Goal: Task Accomplishment & Management: Use online tool/utility

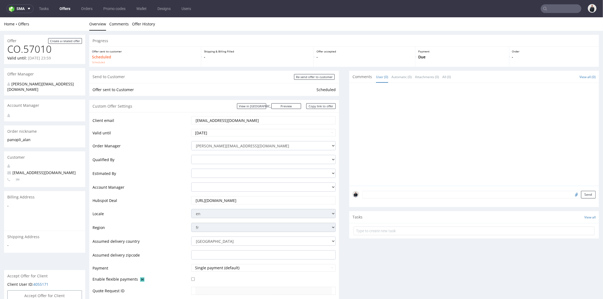
click at [70, 10] on link "Offers" at bounding box center [64, 8] width 17 height 9
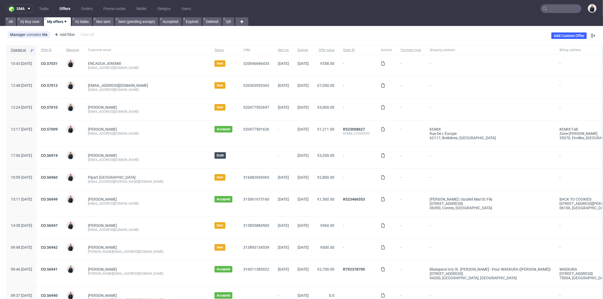
click at [65, 8] on link "Offers" at bounding box center [64, 8] width 17 height 9
click at [58, 62] on link "CO.57031" at bounding box center [49, 63] width 17 height 4
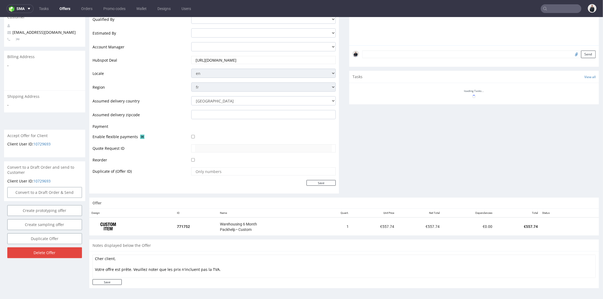
scroll to position [225, 0]
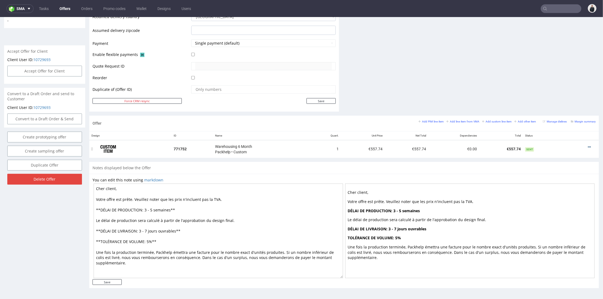
click at [588, 145] on icon at bounding box center [589, 147] width 3 height 4
drag, startPoint x: 569, startPoint y: 97, endPoint x: 555, endPoint y: 98, distance: 14.1
click at [569, 97] on span "Edit item price" at bounding box center [565, 96] width 44 height 5
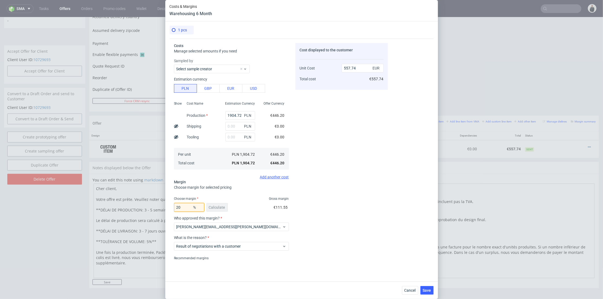
drag, startPoint x: 189, startPoint y: 207, endPoint x: 180, endPoint y: 203, distance: 9.3
click at [174, 205] on input "20" at bounding box center [189, 207] width 30 height 9
type input "10"
type input "495.77"
click at [365, 159] on div "Cost displayed to the customer Unit Cost Total cost 495.77 EUR €495.77" at bounding box center [341, 151] width 93 height 217
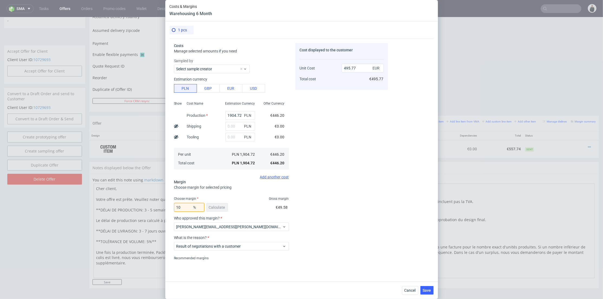
drag, startPoint x: 183, startPoint y: 207, endPoint x: 207, endPoint y: 200, distance: 25.5
click at [164, 209] on div "Costs & Margins Warehousing 6 Month 1 pcs Costs Manage selected amounts if you …" at bounding box center [301, 149] width 603 height 299
type input "20"
click at [319, 177] on div "Cost displayed to the customer Unit Cost Total cost 495.77 EUR €495.77" at bounding box center [341, 151] width 93 height 217
type input "557.74"
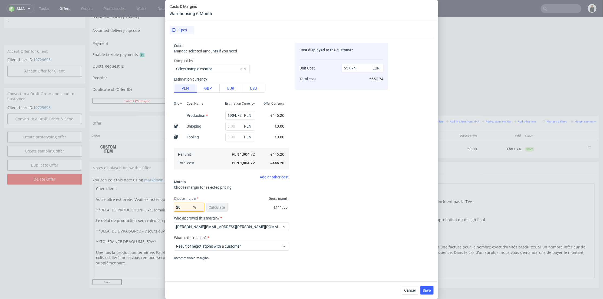
drag, startPoint x: 165, startPoint y: 209, endPoint x: 172, endPoint y: 207, distance: 7.6
click at [165, 209] on div "Costs & Margins Warehousing 6 Month 1 pcs Costs Manage selected amounts if you …" at bounding box center [301, 149] width 603 height 299
type input "10"
click at [356, 179] on div "Cost displayed to the customer Unit Cost Total cost 557.74 EUR €557.74" at bounding box center [341, 151] width 93 height 217
type input "495.77"
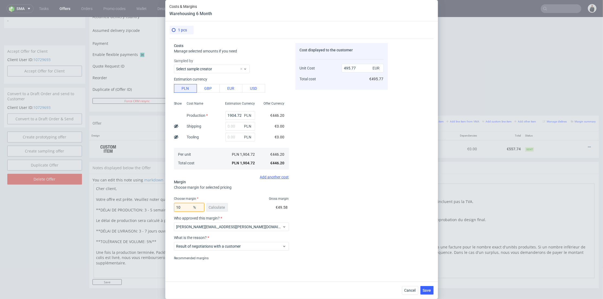
drag, startPoint x: 184, startPoint y: 206, endPoint x: 159, endPoint y: 205, distance: 24.4
click at [157, 207] on div "Costs & Margins Warehousing 6 Month 1 pcs Costs Manage selected amounts if you …" at bounding box center [301, 149] width 603 height 299
type input "20"
click at [334, 183] on div "Cost displayed to the customer Unit Cost Total cost 495.77 EUR €495.77" at bounding box center [341, 151] width 93 height 217
type input "557.74"
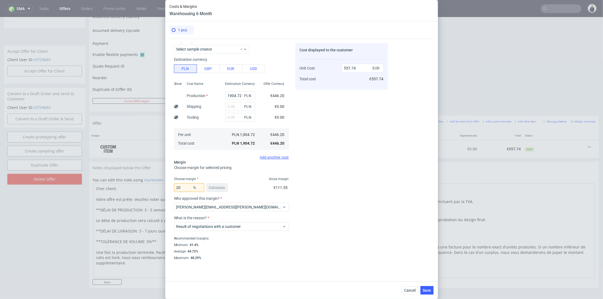
scroll to position [0, 0]
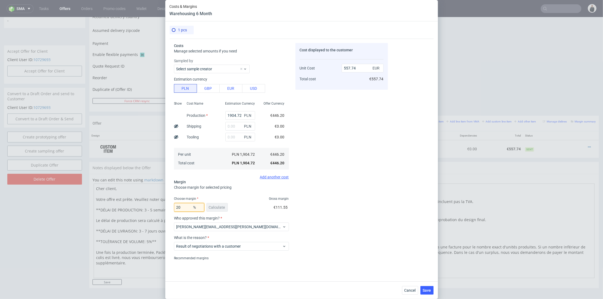
drag, startPoint x: 175, startPoint y: 208, endPoint x: 165, endPoint y: 205, distance: 10.7
click at [156, 208] on div "Costs & Margins Warehousing 6 Month 1 pcs Costs Manage selected amounts if you …" at bounding box center [301, 149] width 603 height 299
type input "10"
click at [352, 172] on div "Cost displayed to the customer Unit Cost Total cost 557.74 EUR €557.74" at bounding box center [341, 151] width 93 height 217
type input "495.77"
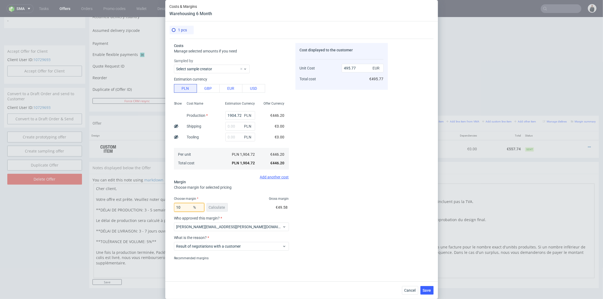
drag, startPoint x: 185, startPoint y: 206, endPoint x: 164, endPoint y: 205, distance: 21.4
click at [164, 205] on div "Costs & Margins Warehousing 6 Month 1 pcs Costs Manage selected amounts if you …" at bounding box center [301, 149] width 603 height 299
type input "20"
click at [344, 178] on div "Cost displayed to the customer Unit Cost Total cost 495.77 EUR €495.77" at bounding box center [341, 151] width 93 height 217
type input "557.74"
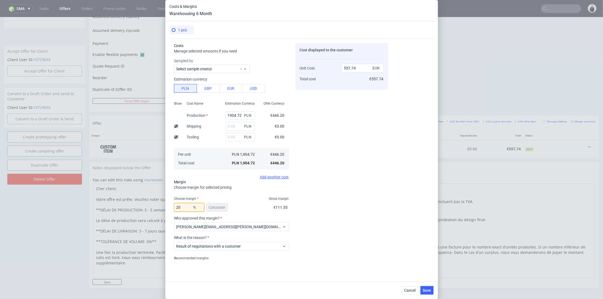
drag, startPoint x: 185, startPoint y: 207, endPoint x: 170, endPoint y: 204, distance: 15.5
click at [159, 204] on div "Costs & Margins Warehousing 6 Month 1 pcs Costs Manage selected amounts if you …" at bounding box center [301, 149] width 603 height 299
type input "10"
click at [391, 153] on div "Costs Manage selected amounts if you need Sampled by Select sample creator Esti…" at bounding box center [302, 158] width 264 height 239
type input "495.77"
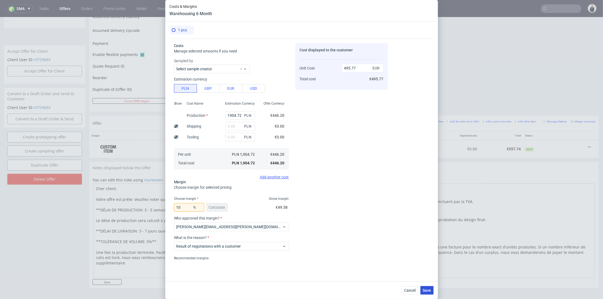
click at [428, 289] on span "Save" at bounding box center [427, 291] width 8 height 4
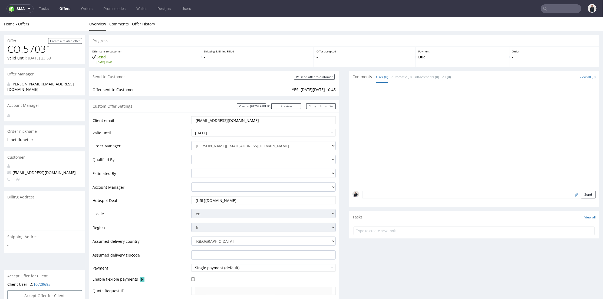
click at [66, 11] on link "Offers" at bounding box center [64, 8] width 17 height 9
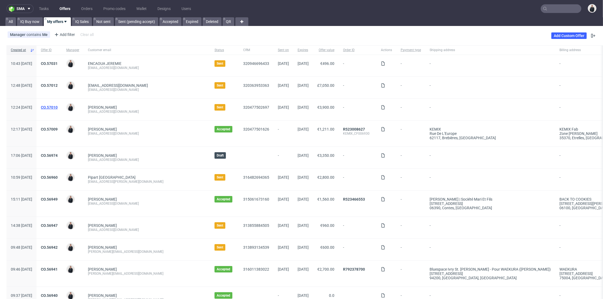
click at [58, 107] on link "CO.57010" at bounding box center [49, 107] width 17 height 4
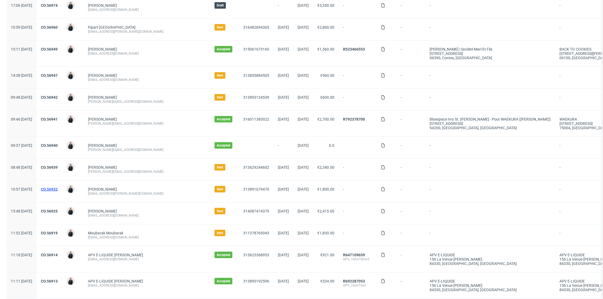
scroll to position [180, 0]
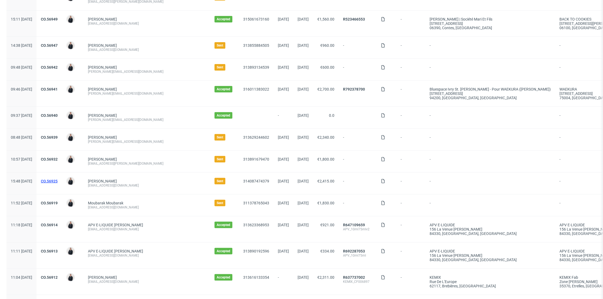
click at [58, 181] on link "CO.56925" at bounding box center [49, 181] width 17 height 4
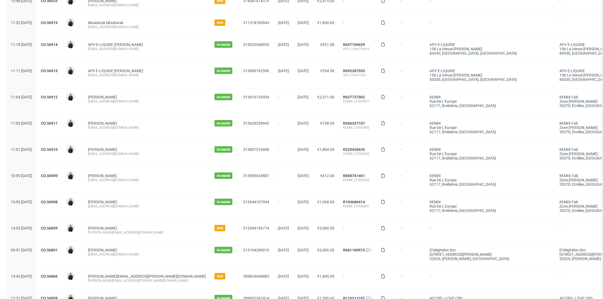
scroll to position [421, 0]
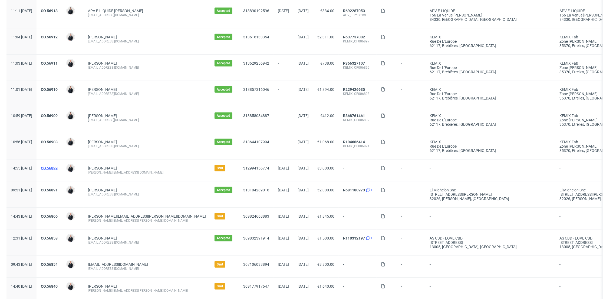
click at [58, 167] on link "CO.56899" at bounding box center [49, 168] width 17 height 4
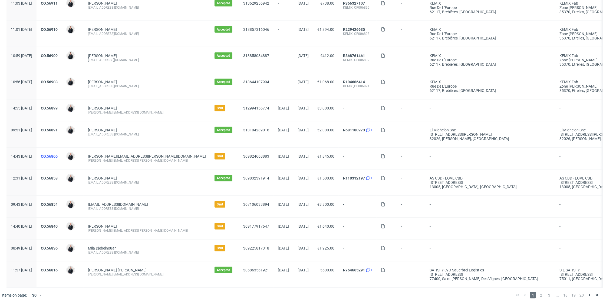
scroll to position [490, 0]
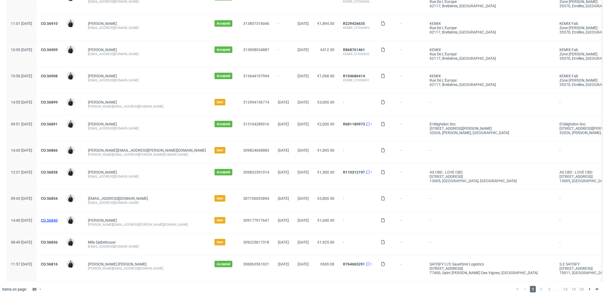
click at [58, 218] on link "CO.56840" at bounding box center [49, 220] width 17 height 4
click at [58, 240] on link "CO.56836" at bounding box center [49, 242] width 17 height 4
click at [538, 287] on span "2" at bounding box center [541, 289] width 6 height 6
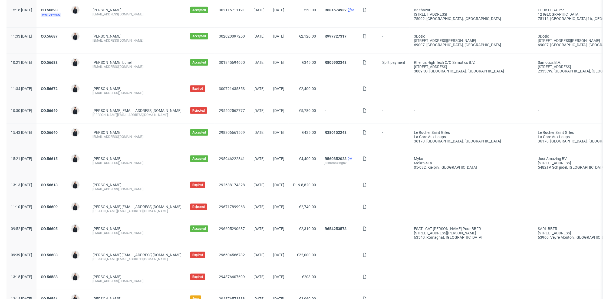
scroll to position [421, 0]
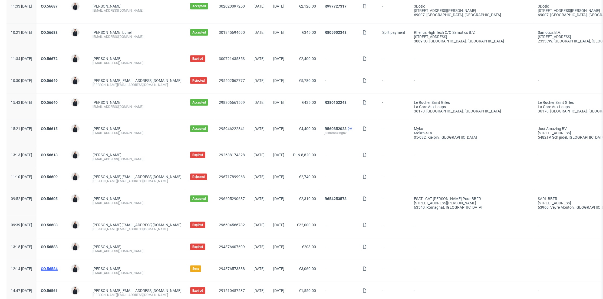
click at [58, 267] on link "CO.56584" at bounding box center [49, 269] width 17 height 4
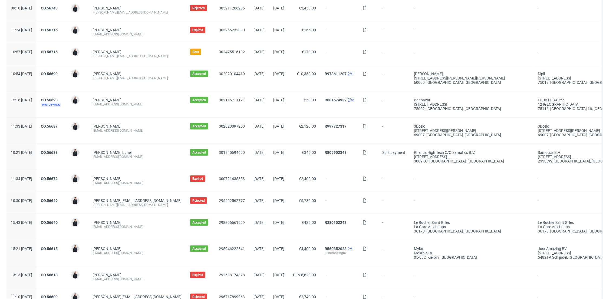
scroll to position [210, 0]
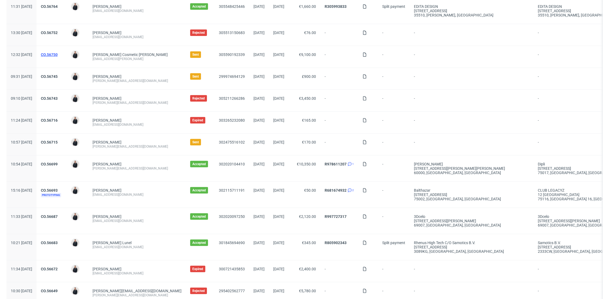
click at [58, 54] on link "CO.56750" at bounding box center [49, 54] width 17 height 4
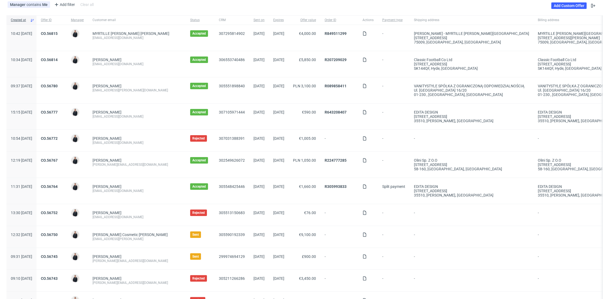
scroll to position [0, 0]
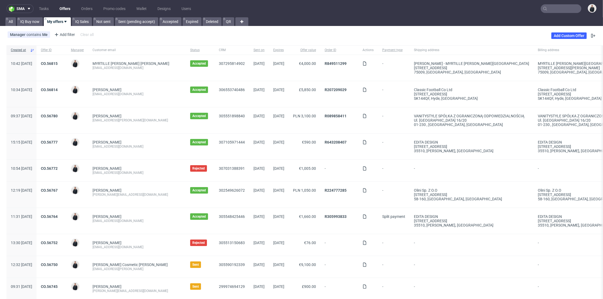
click at [66, 9] on link "Offers" at bounding box center [64, 8] width 17 height 9
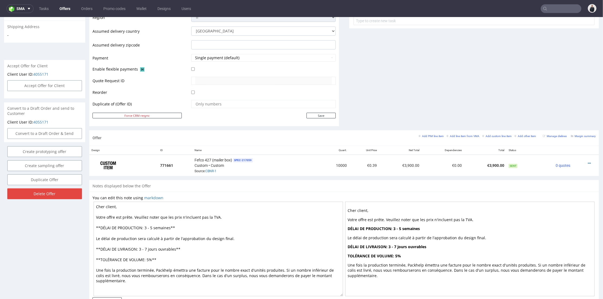
scroll to position [227, 0]
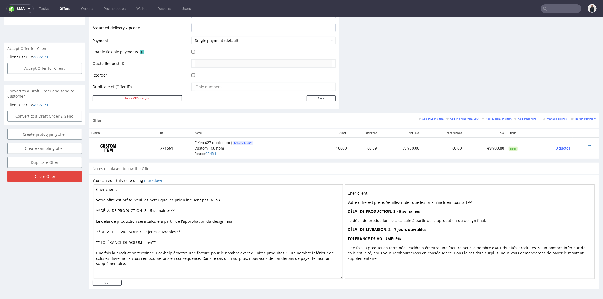
click at [573, 120] on div "Add PIM line item Add line item from VMA Add custom line item Add other item Ma…" at bounding box center [506, 120] width 177 height 9
click at [574, 118] on small "Margin summary" at bounding box center [583, 118] width 25 height 3
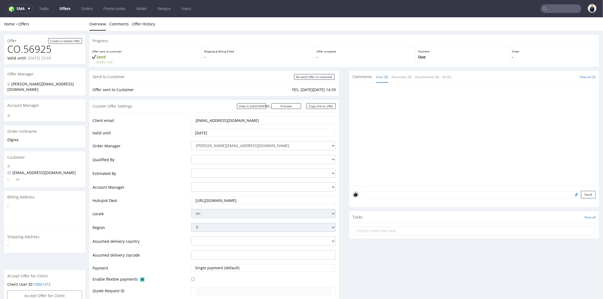
scroll to position [180, 0]
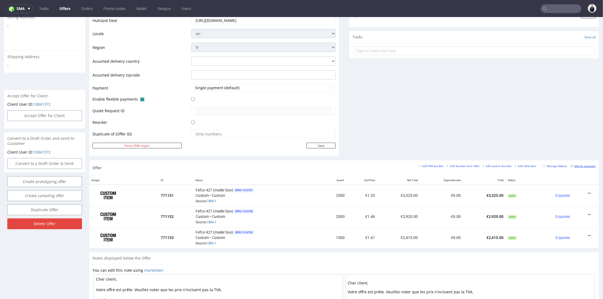
click at [572, 166] on small "Margin summary" at bounding box center [583, 165] width 25 height 3
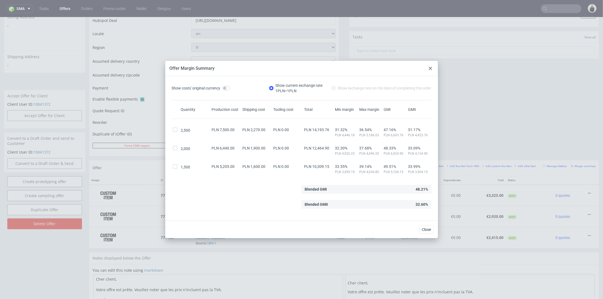
click at [431, 68] on icon at bounding box center [430, 68] width 3 height 3
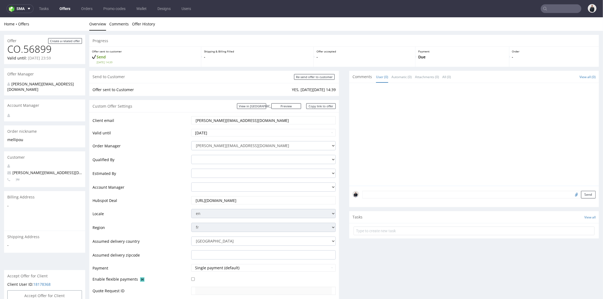
scroll to position [120, 0]
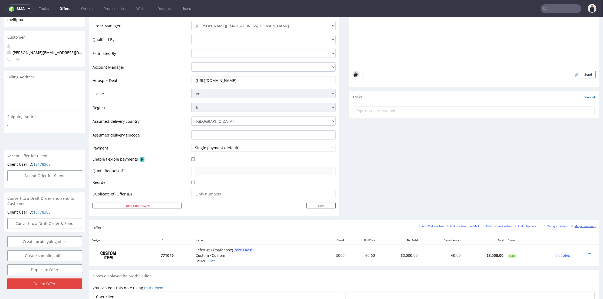
click at [584, 225] on small "Margin summary" at bounding box center [583, 225] width 25 height 3
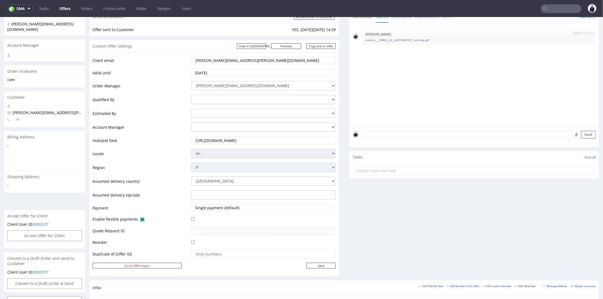
scroll to position [180, 0]
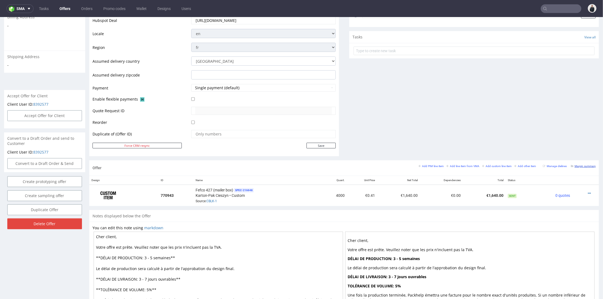
click at [576, 167] on small "Margin summary" at bounding box center [583, 165] width 25 height 3
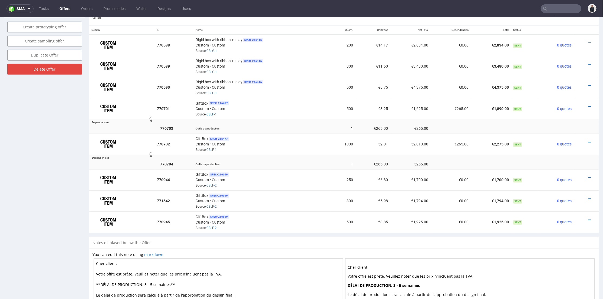
scroll to position [210, 0]
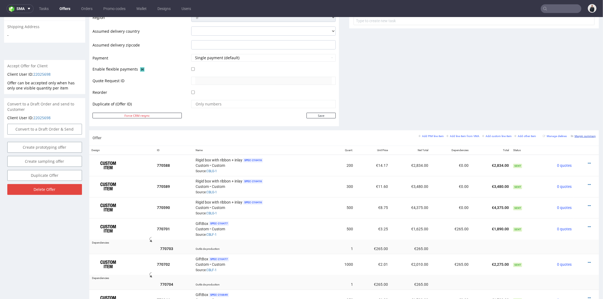
click at [575, 137] on small "Margin summary" at bounding box center [583, 135] width 25 height 3
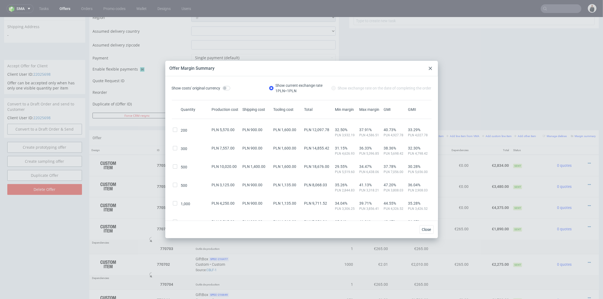
scroll to position [80, 0]
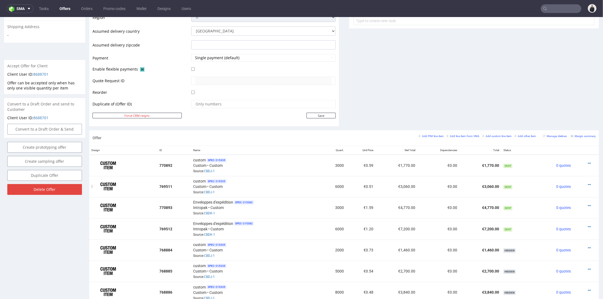
scroll to position [240, 0]
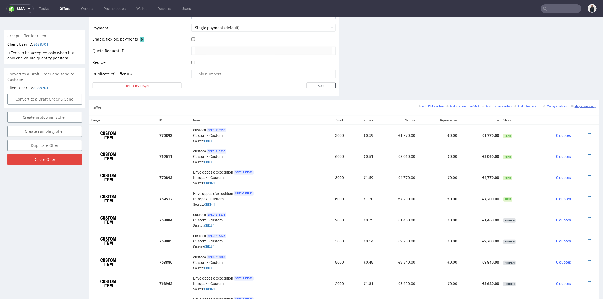
click at [575, 105] on small "Margin summary" at bounding box center [583, 105] width 25 height 3
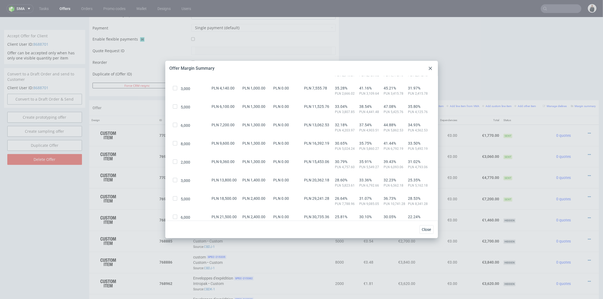
scroll to position [0, 0]
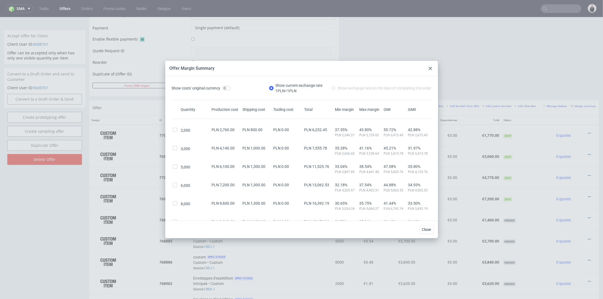
click at [431, 69] on use at bounding box center [430, 68] width 3 height 3
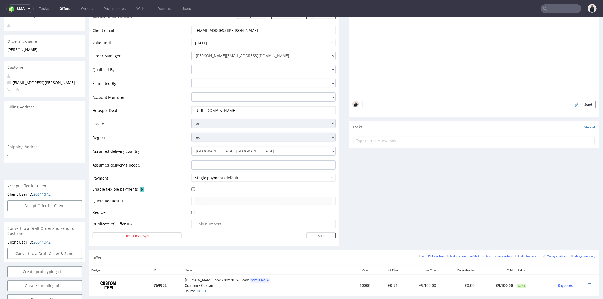
scroll to position [120, 0]
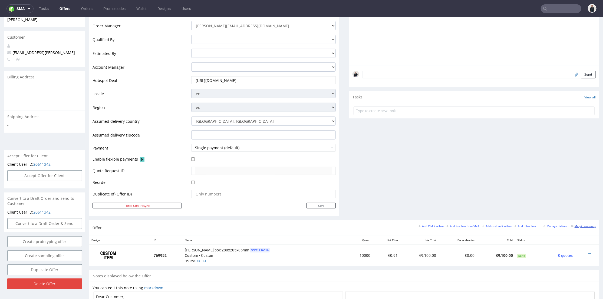
click at [579, 225] on small "Margin summary" at bounding box center [583, 225] width 25 height 3
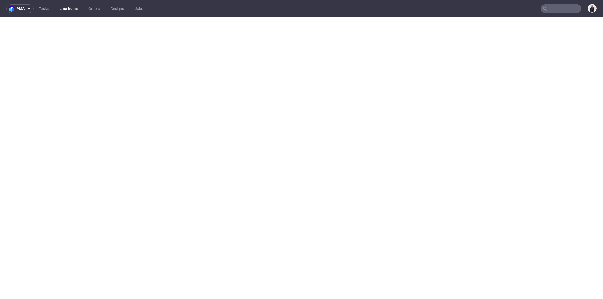
select select "in_progress"
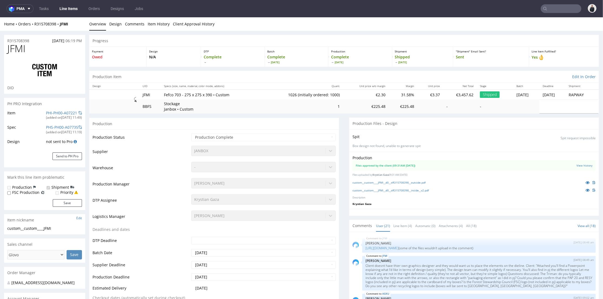
scroll to position [409, 0]
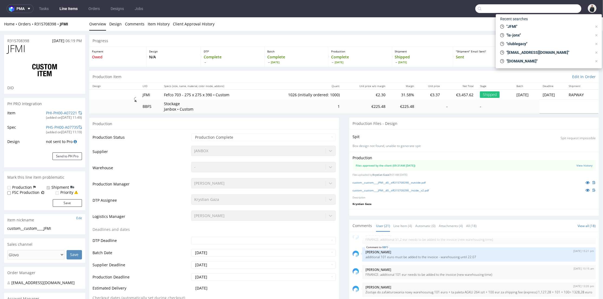
click at [561, 10] on input "text" at bounding box center [528, 8] width 106 height 9
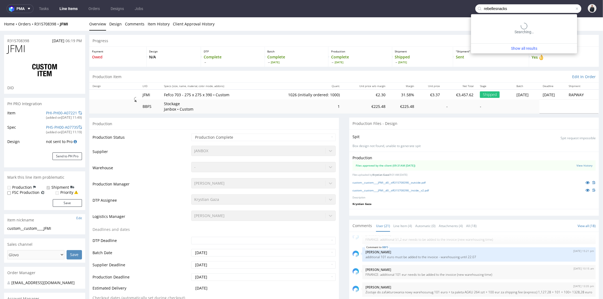
type input "rebellesnacks"
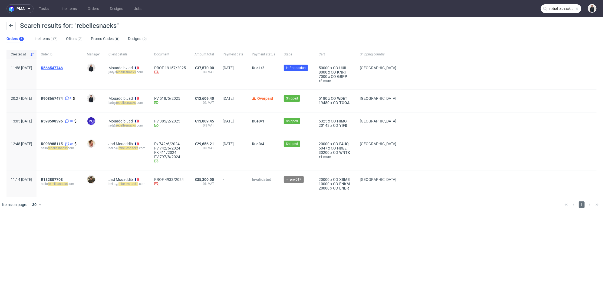
click at [63, 68] on span "R566547746" at bounding box center [52, 68] width 22 height 4
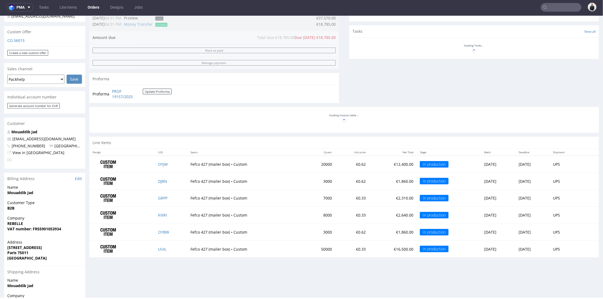
scroll to position [619, 0]
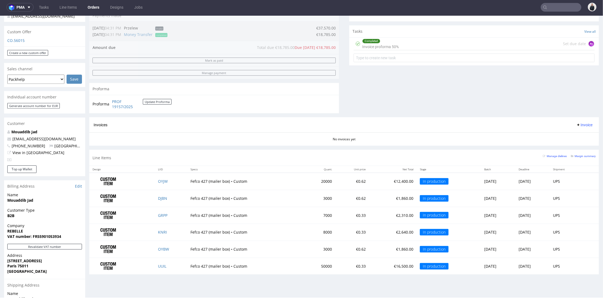
click at [551, 4] on input "text" at bounding box center [561, 7] width 41 height 9
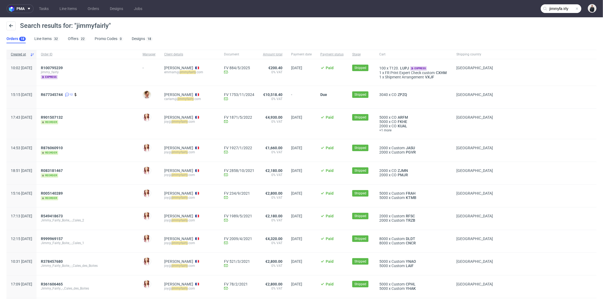
click at [557, 10] on input "jimmyfa irly" at bounding box center [561, 8] width 41 height 9
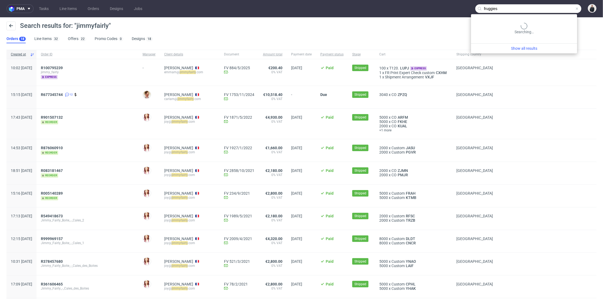
type input "fruggies"
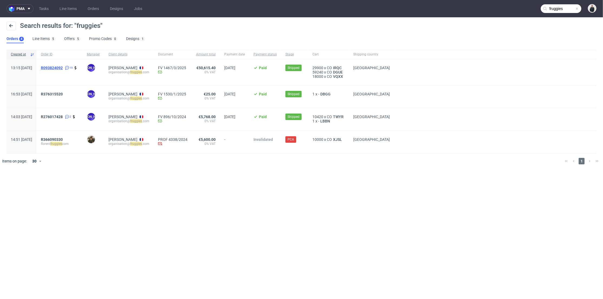
click at [63, 68] on span "R093824092" at bounding box center [52, 68] width 22 height 4
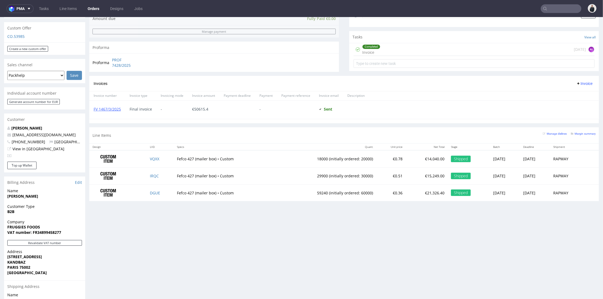
scroll to position [90, 0]
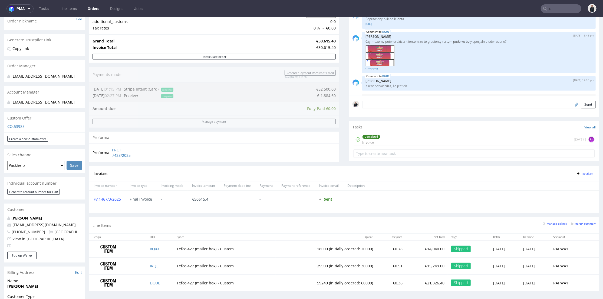
click at [558, 8] on input "s" at bounding box center [561, 8] width 41 height 9
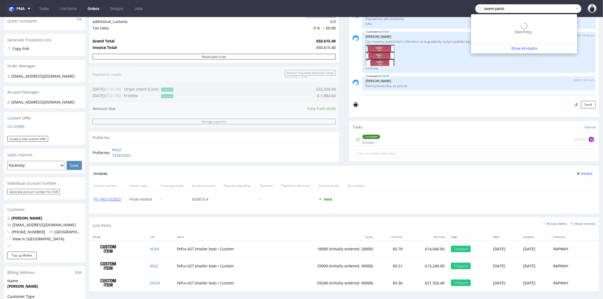
type input "sweet-pants"
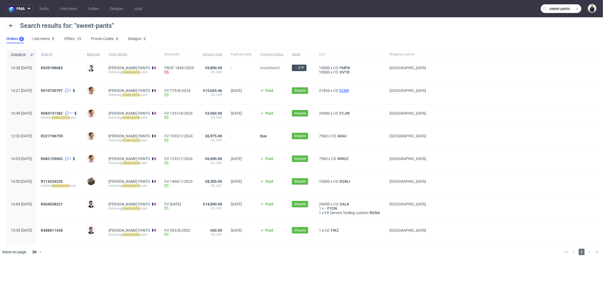
click at [350, 90] on span "ECBR" at bounding box center [344, 90] width 12 height 4
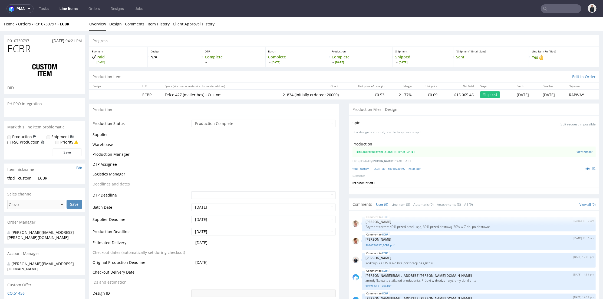
scroll to position [73, 0]
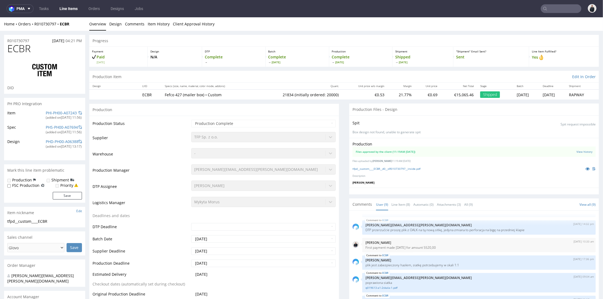
select select "in_progress"
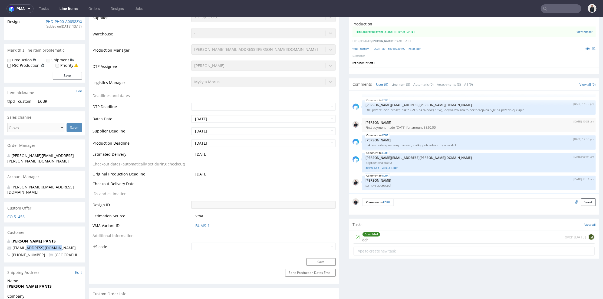
drag, startPoint x: 40, startPoint y: 237, endPoint x: 245, endPoint y: 97, distance: 248.6
click at [28, 245] on p "minhvo@sweet-pants.com" at bounding box center [44, 247] width 75 height 5
copy link "sweet-pants.com"
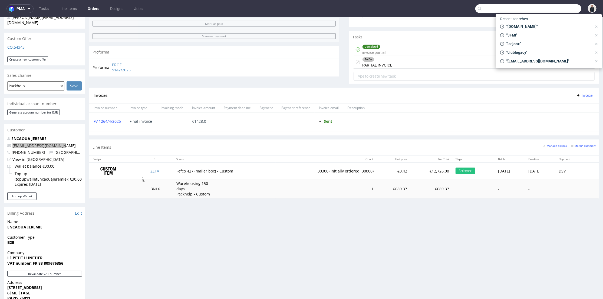
scroll to position [343, 0]
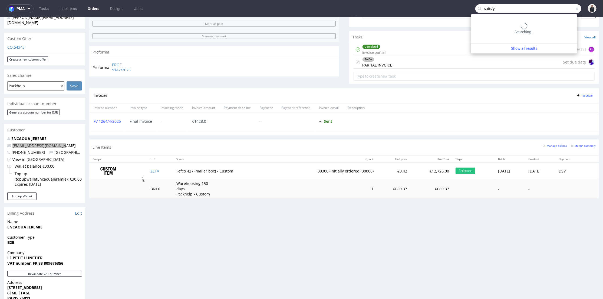
type input "satisfy"
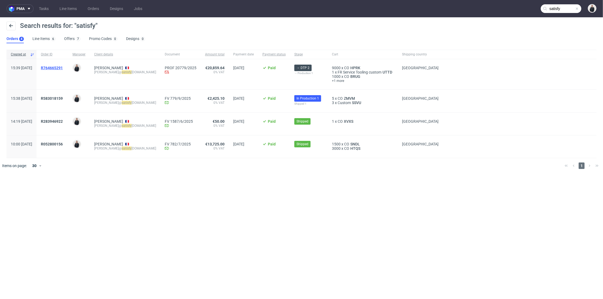
click at [63, 67] on span "R764665291" at bounding box center [52, 68] width 22 height 4
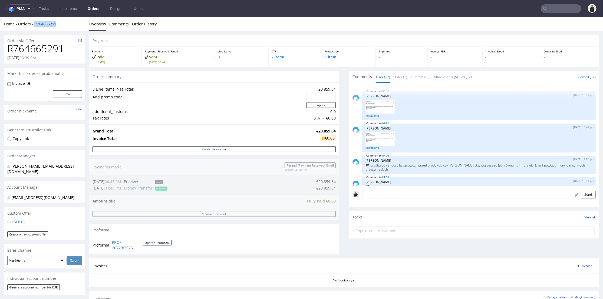
drag, startPoint x: 44, startPoint y: 24, endPoint x: 35, endPoint y: 23, distance: 8.2
click at [35, 23] on div "Home Orders R764665291" at bounding box center [44, 23] width 81 height 5
copy link "R764665291"
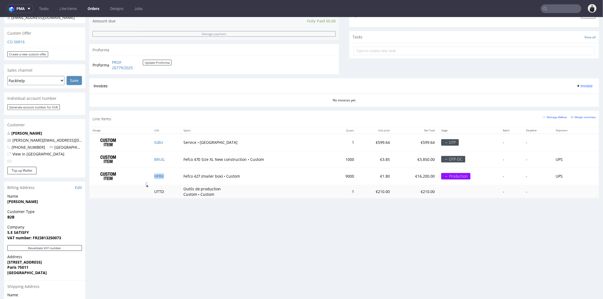
click at [170, 177] on td "HPRK" at bounding box center [165, 176] width 29 height 17
copy link "HPRK"
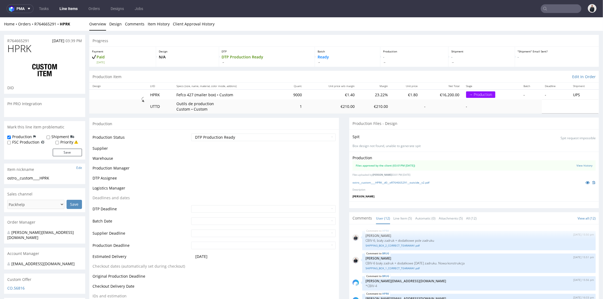
scroll to position [167, 0]
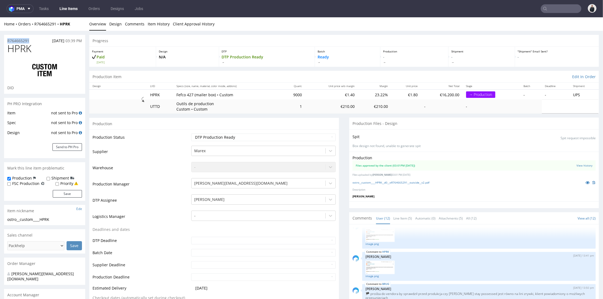
drag, startPoint x: 10, startPoint y: 40, endPoint x: 6, endPoint y: 40, distance: 3.2
click at [6, 40] on div "R764665291 22.09.2025 03:39 PM" at bounding box center [44, 39] width 81 height 9
copy p "R764665291"
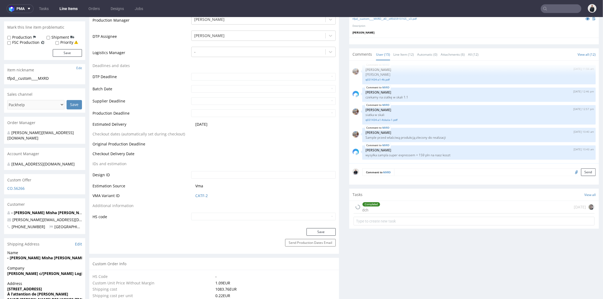
scroll to position [180, 0]
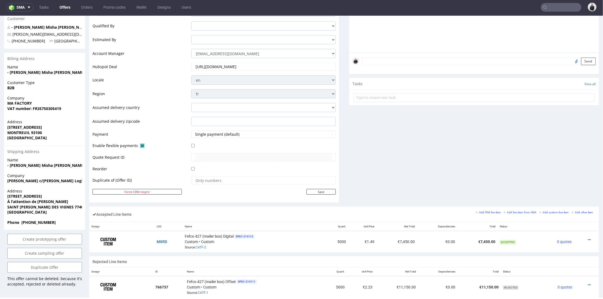
scroll to position [207, 0]
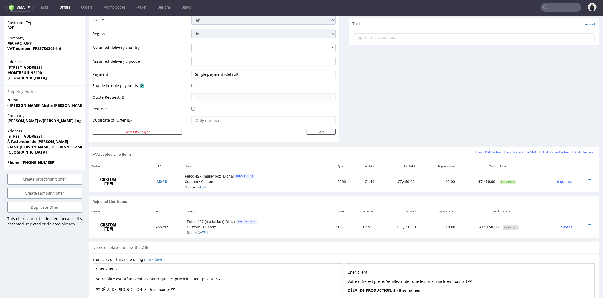
click at [378, 123] on div "Comments User (3) Automatic (0) Attachments (1) All (0) View all (0) 21st Aug 2…" at bounding box center [474, 11] width 250 height 269
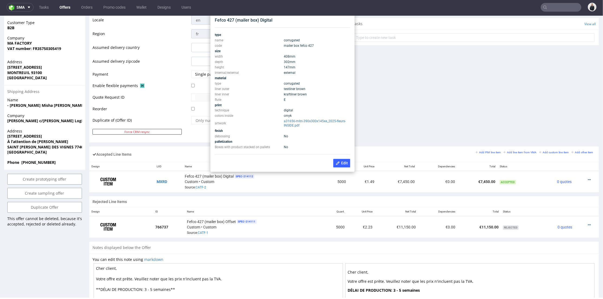
drag, startPoint x: 418, startPoint y: 102, endPoint x: 438, endPoint y: 110, distance: 22.0
click at [418, 102] on div "Comments User (3) Automatic (0) Attachments (1) All (0) View all (0) 21st Aug 2…" at bounding box center [474, 11] width 250 height 269
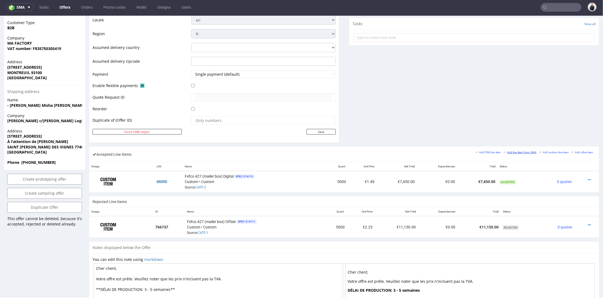
click at [521, 151] on small "Add line item from VMA" at bounding box center [519, 152] width 33 height 3
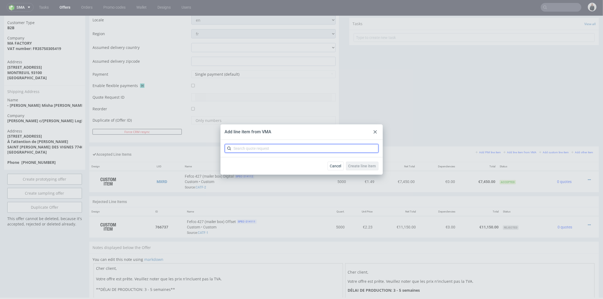
click at [318, 147] on input "text" at bounding box center [302, 148] width 154 height 9
type input "cbpq"
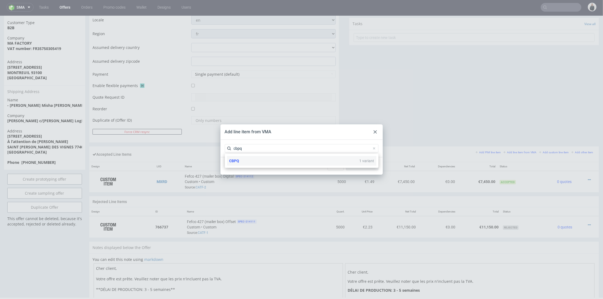
click at [274, 159] on div "CBPQ 1 variant" at bounding box center [301, 161] width 149 height 10
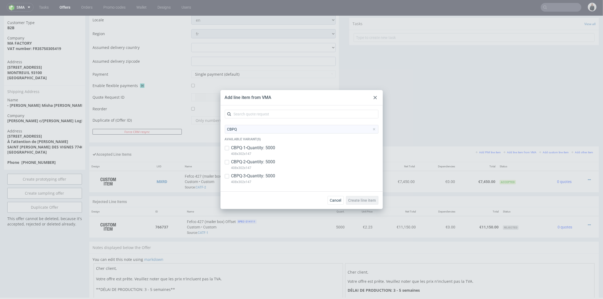
click at [275, 148] on p "CBPQ-1 • Quantity: 5000" at bounding box center [253, 148] width 44 height 6
checkbox input "true"
click at [269, 179] on p "CBPQ-3 • Quantity: 5000" at bounding box center [253, 176] width 44 height 6
checkbox input "true"
click at [366, 200] on span "Create line item" at bounding box center [362, 201] width 28 height 4
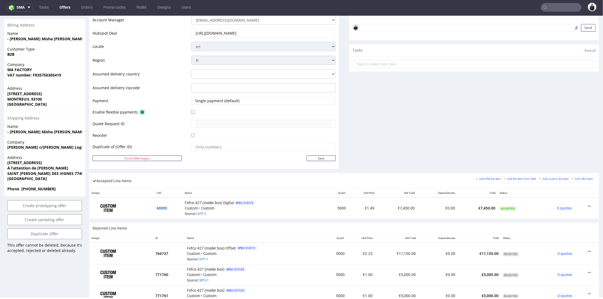
scroll to position [240, 0]
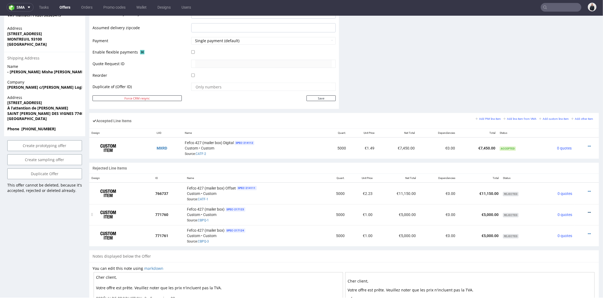
click at [588, 210] on icon at bounding box center [589, 212] width 3 height 4
drag, startPoint x: 270, startPoint y: 213, endPoint x: 239, endPoint y: 211, distance: 30.9
click at [270, 213] on div "Fefco 427 (mailer box) SPEC- 217123 Custom • Custom Source: CBPQ-1" at bounding box center [254, 214] width 134 height 17
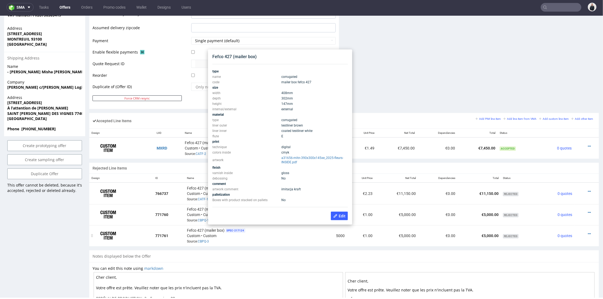
click at [270, 234] on div "Fefco 427 (mailer box) SPEC- 217124 Custom • Custom Source: CBPQ-3" at bounding box center [254, 235] width 134 height 17
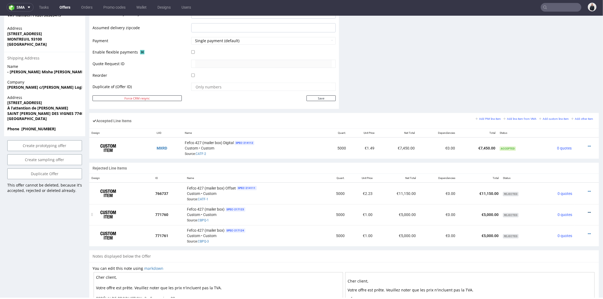
click at [588, 212] on icon at bounding box center [589, 212] width 3 height 4
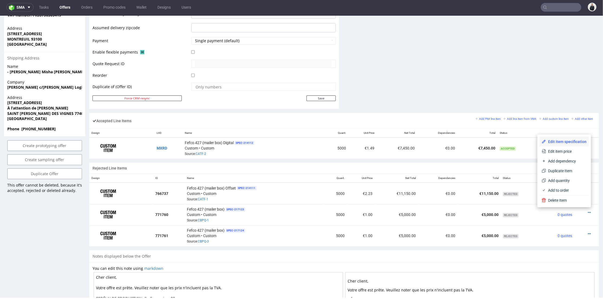
click at [563, 137] on li "Edit item specification" at bounding box center [564, 142] width 49 height 10
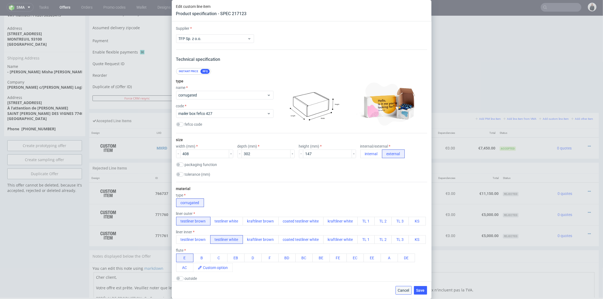
click at [403, 287] on button "Cancel" at bounding box center [403, 290] width 16 height 9
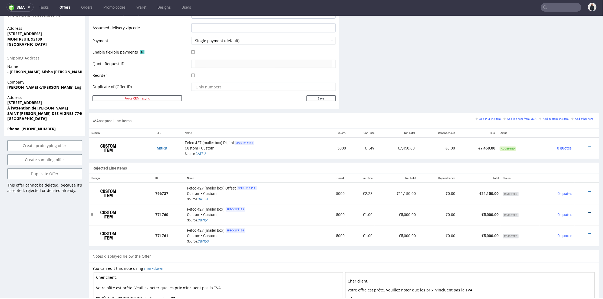
click at [588, 210] on icon at bounding box center [589, 212] width 3 height 4
click at [563, 151] on span "Edit item price" at bounding box center [567, 150] width 39 height 5
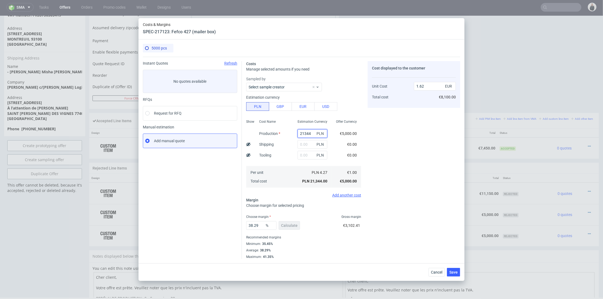
click at [298, 134] on input "21344" at bounding box center [313, 133] width 30 height 9
paste input "0750"
type input "20750"
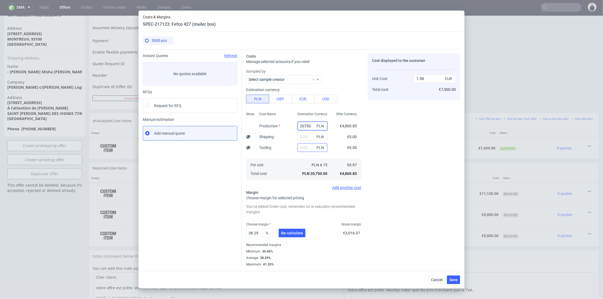
type input "1.58"
type input "20750"
click at [306, 150] on input "text" at bounding box center [313, 147] width 30 height 9
type input "2200"
click at [387, 143] on div "Cost displayed to the customer Unit Cost Total cost 1.58 EUR €7,900.00" at bounding box center [414, 160] width 93 height 213
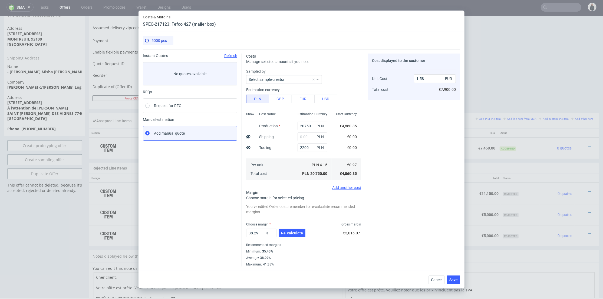
type input "1.74"
click at [292, 231] on span "Re-calculate" at bounding box center [292, 233] width 22 height 4
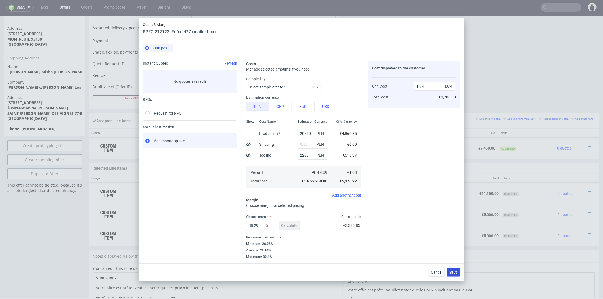
click at [455, 275] on button "Save" at bounding box center [453, 272] width 13 height 9
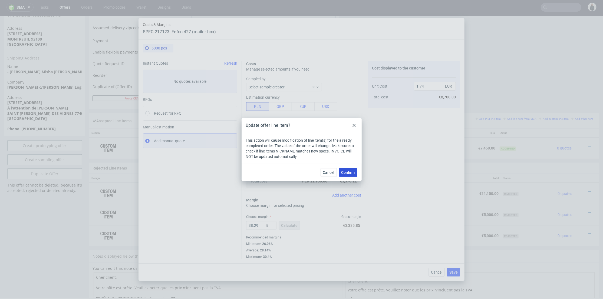
click at [347, 171] on span "Confirm" at bounding box center [348, 173] width 14 height 4
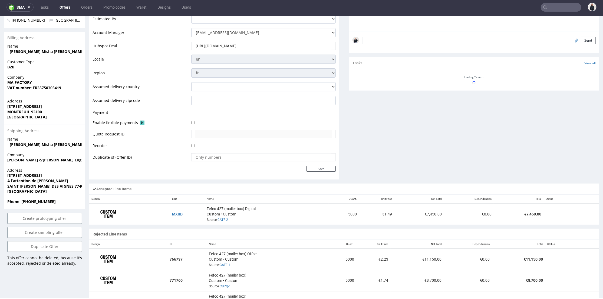
scroll to position [243, 0]
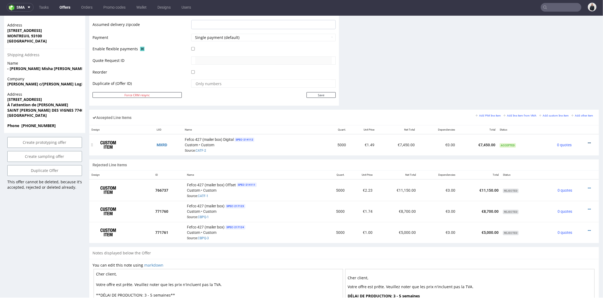
click at [588, 142] on icon at bounding box center [589, 143] width 3 height 4
click at [561, 91] on span "Edit item price" at bounding box center [567, 92] width 39 height 5
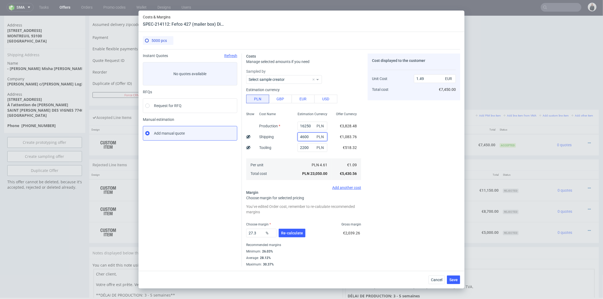
drag, startPoint x: 308, startPoint y: 136, endPoint x: 272, endPoint y: 134, distance: 36.3
click at [272, 134] on div "Show Cost Name Production Shipping Tooling Per unit Total cost Estimation Curre…" at bounding box center [303, 145] width 115 height 71
click at [434, 279] on span "Cancel" at bounding box center [436, 280] width 11 height 4
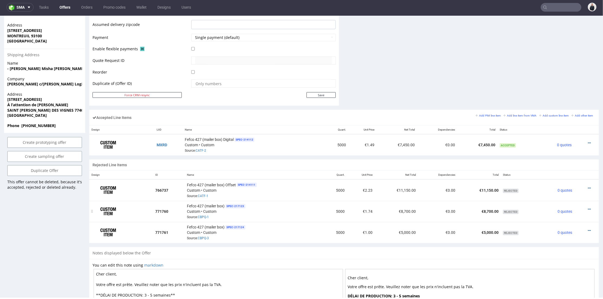
click at [583, 206] on div at bounding box center [585, 208] width 17 height 5
click at [588, 207] on icon at bounding box center [589, 209] width 3 height 4
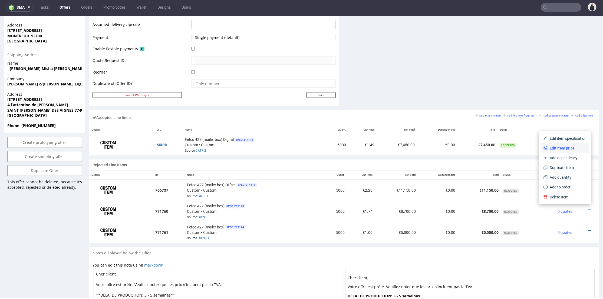
click at [558, 147] on span "Edit item price" at bounding box center [567, 147] width 39 height 5
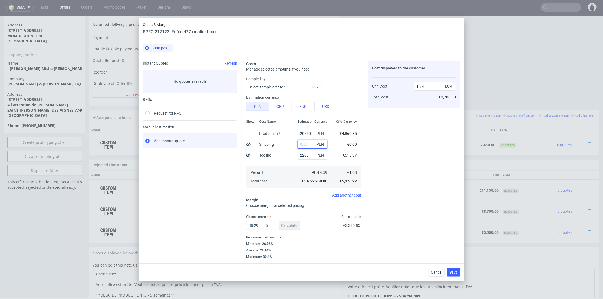
click at [306, 145] on input "text" at bounding box center [313, 144] width 30 height 9
paste input "4600"
type input "4600"
type input "2.09"
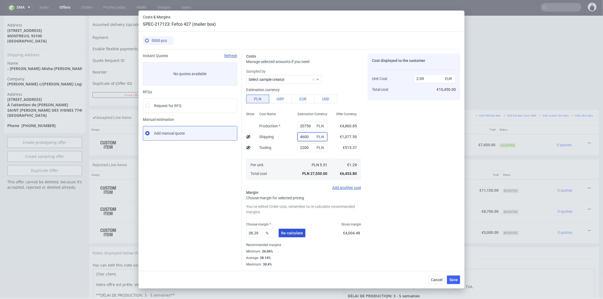
type input "4600"
click at [289, 229] on button "Re-calculate" at bounding box center [292, 233] width 27 height 9
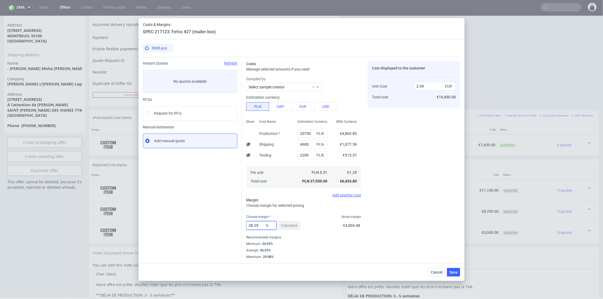
drag, startPoint x: 259, startPoint y: 222, endPoint x: 290, endPoint y: 214, distance: 31.6
click at [219, 222] on div "Instant Quotes Refresh No quotes available RFQs Request for RFQ Manual estimati…" at bounding box center [301, 158] width 317 height 202
type input "25"
click at [393, 204] on div "Cost displayed to the customer Unit Cost Total cost 2.09 EUR €10,450.00" at bounding box center [414, 160] width 93 height 198
type input "1.72"
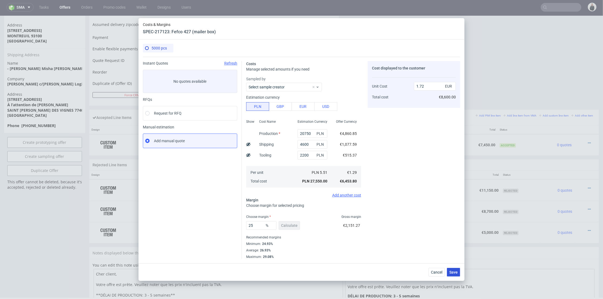
click at [451, 271] on span "Save" at bounding box center [453, 272] width 8 height 4
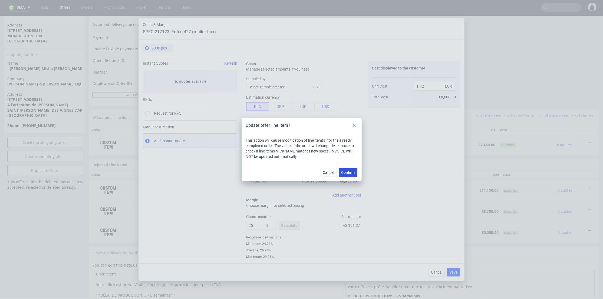
click at [354, 172] on span "Confirm" at bounding box center [348, 173] width 14 height 4
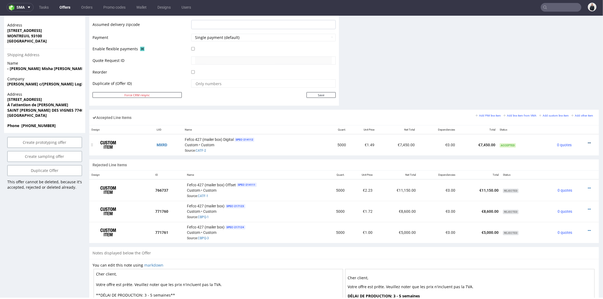
click at [588, 142] on icon at bounding box center [589, 143] width 3 height 4
click at [568, 93] on span "Edit item price" at bounding box center [567, 92] width 39 height 5
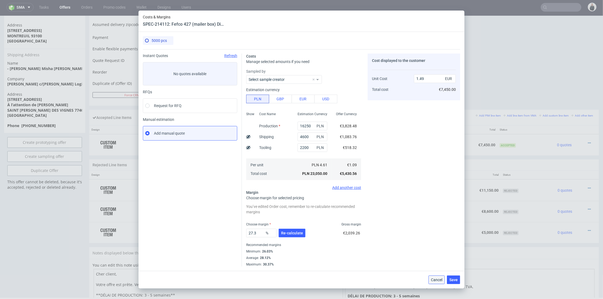
click at [441, 280] on span "Cancel" at bounding box center [436, 280] width 11 height 4
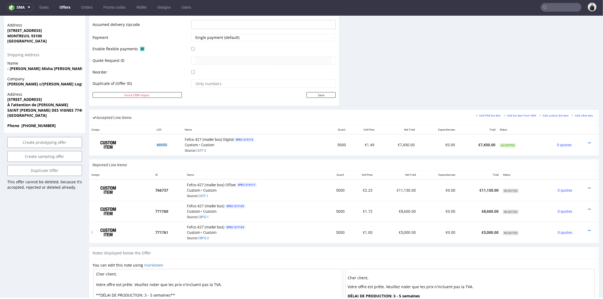
scroll to position [273, 0]
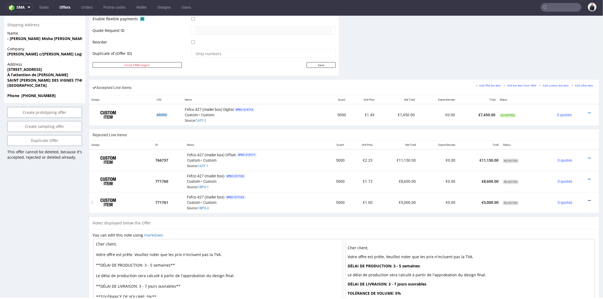
click at [588, 199] on icon at bounding box center [589, 201] width 3 height 4
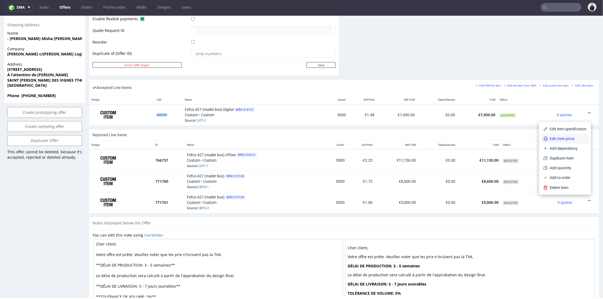
click at [559, 138] on span "Edit item price" at bounding box center [567, 138] width 39 height 5
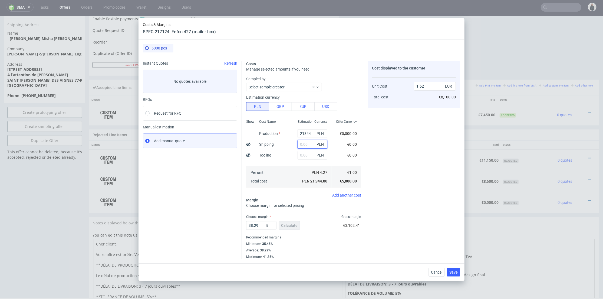
click at [308, 146] on input "text" at bounding box center [313, 144] width 30 height 9
paste input "4600"
type input "4600"
type input "1.97"
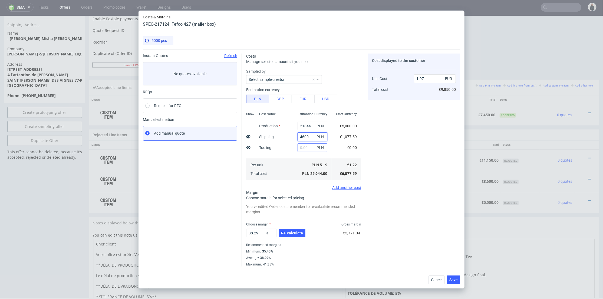
type input "4600"
click at [304, 149] on input "text" at bounding box center [313, 147] width 30 height 9
click at [302, 126] on input "21344" at bounding box center [313, 126] width 30 height 9
paste input "825"
type input "21825"
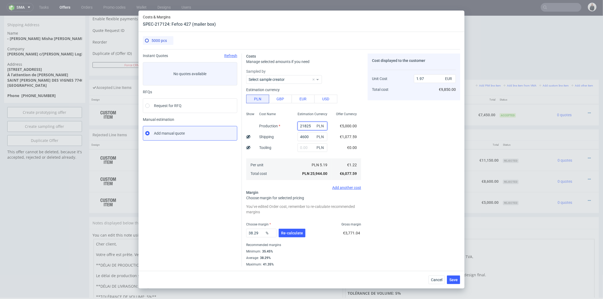
type input "2.01"
type input "21825"
click at [306, 148] on input "text" at bounding box center [313, 147] width 30 height 9
type input "2200"
drag, startPoint x: 287, startPoint y: 156, endPoint x: 291, endPoint y: 218, distance: 62.8
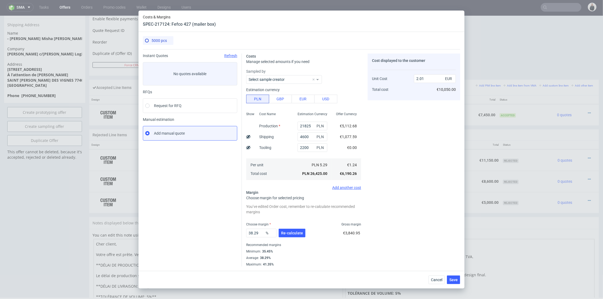
click at [287, 156] on div "Cost Name Production Shipping Tooling Per unit Total cost" at bounding box center [274, 145] width 38 height 71
type input "2.17"
click at [291, 233] on span "Re-calculate" at bounding box center [292, 233] width 22 height 4
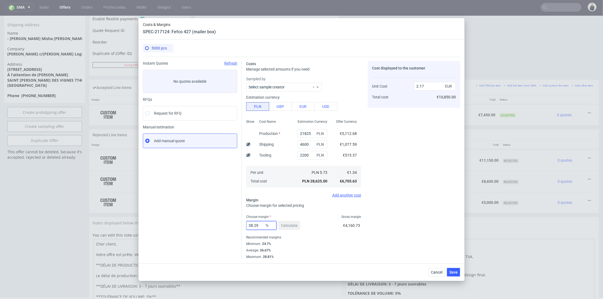
drag, startPoint x: 260, startPoint y: 224, endPoint x: 226, endPoint y: 224, distance: 34.1
click at [226, 224] on div "Instant Quotes Refresh No quotes available RFQs Request for RFQ Manual estimati…" at bounding box center [301, 158] width 317 height 202
type input "25"
type input "1.79"
type input "25"
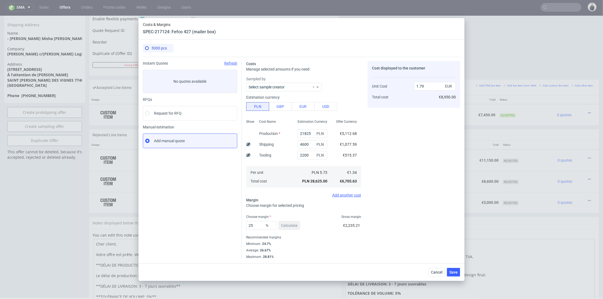
click at [416, 220] on div "Cost displayed to the customer Unit Cost Total cost 1.79 EUR €8,950.00" at bounding box center [414, 160] width 93 height 198
click at [458, 271] on span "Save" at bounding box center [453, 272] width 8 height 4
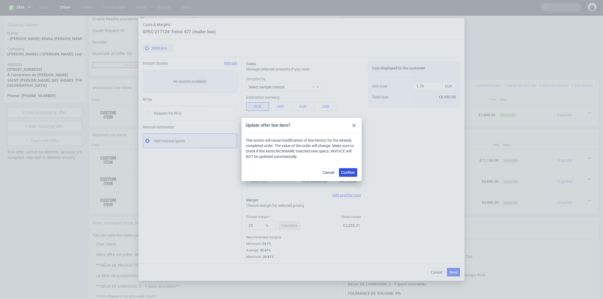
click at [347, 171] on span "Confirm" at bounding box center [348, 173] width 14 height 4
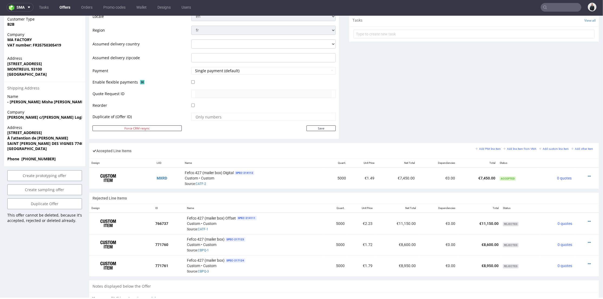
scroll to position [240, 0]
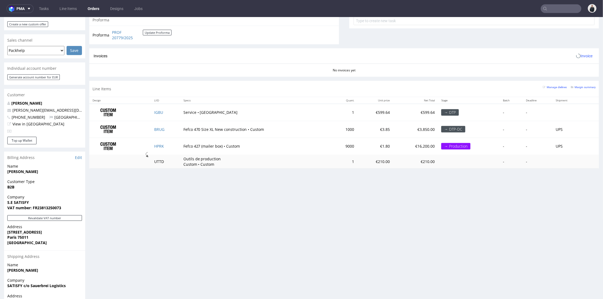
scroll to position [248, 0]
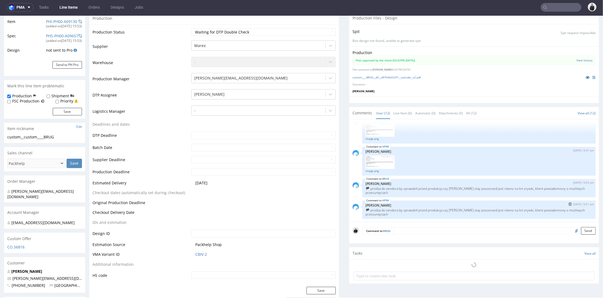
scroll to position [180, 0]
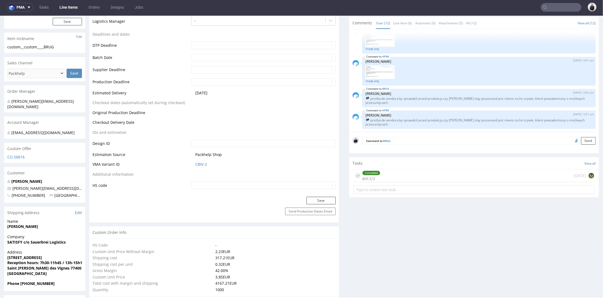
click at [409, 177] on div "Completed dch 2/2 [DATE] EJ" at bounding box center [474, 175] width 241 height 13
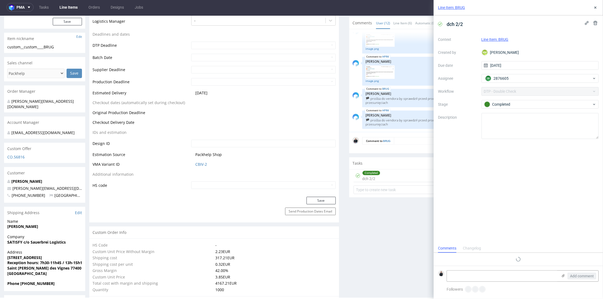
scroll to position [4, 0]
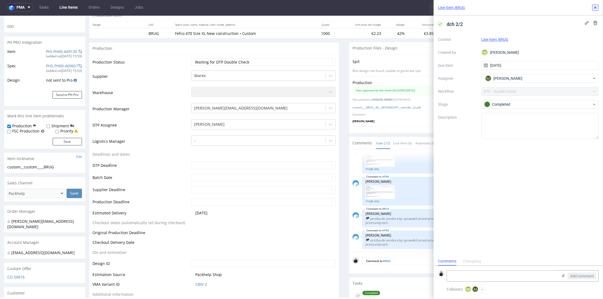
drag, startPoint x: 595, startPoint y: 8, endPoint x: 459, endPoint y: 0, distance: 136.3
click at [595, 8] on icon at bounding box center [595, 7] width 4 height 4
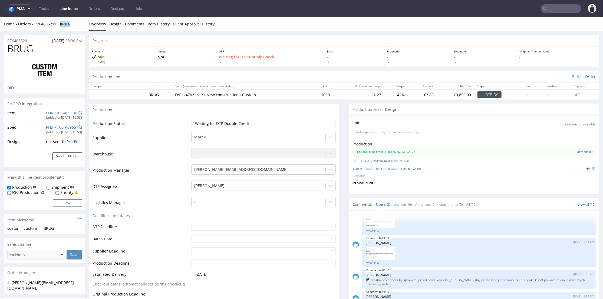
drag, startPoint x: 73, startPoint y: 24, endPoint x: 86, endPoint y: 18, distance: 13.9
click at [60, 26] on div "Home Orders R764665291 BRUG" at bounding box center [44, 23] width 81 height 5
copy strong "BRUG"
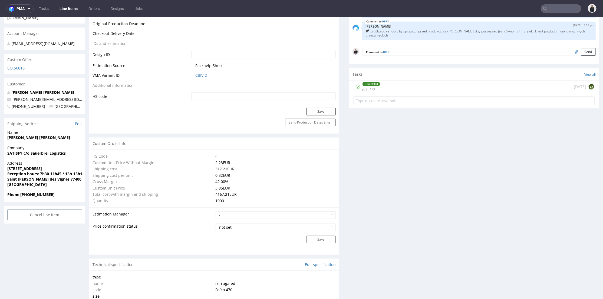
click at [398, 90] on div "Completed dch 2/2 [DATE] EJ" at bounding box center [474, 86] width 241 height 13
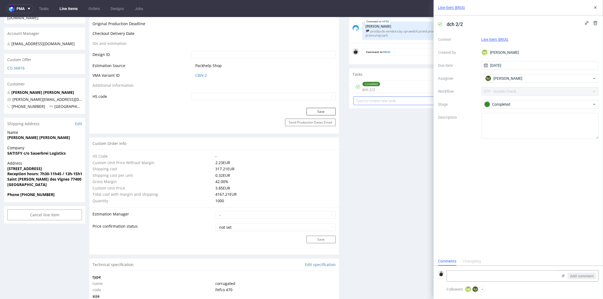
scroll to position [4, 0]
click at [596, 8] on use at bounding box center [595, 7] width 2 height 2
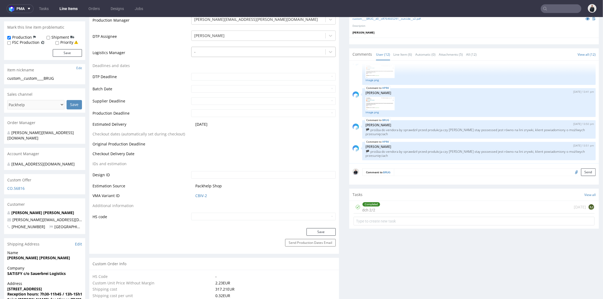
scroll to position [120, 0]
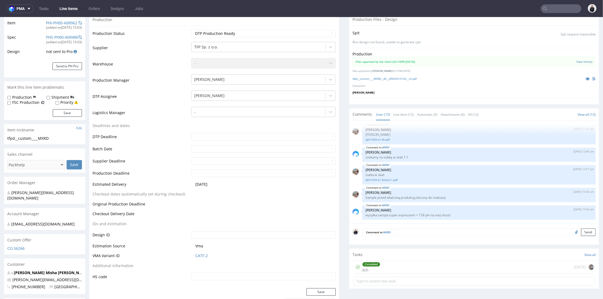
scroll to position [150, 0]
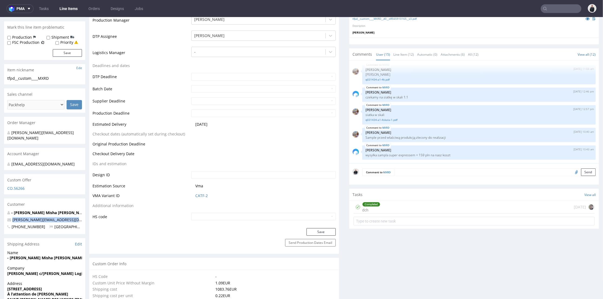
drag, startPoint x: 53, startPoint y: 220, endPoint x: 20, endPoint y: 215, distance: 33.6
click at [11, 220] on p "[PERSON_NAME][EMAIL_ADDRESS][DOMAIN_NAME]" at bounding box center [44, 219] width 75 height 5
copy link "[PERSON_NAME][EMAIL_ADDRESS][DOMAIN_NAME]"
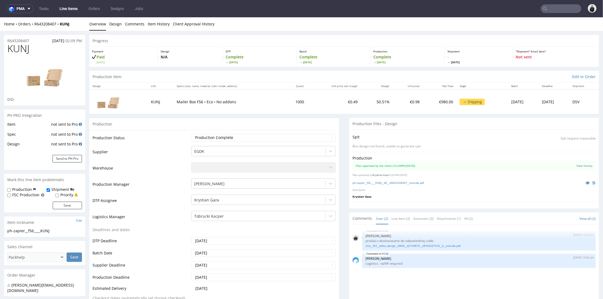
scroll to position [120, 0]
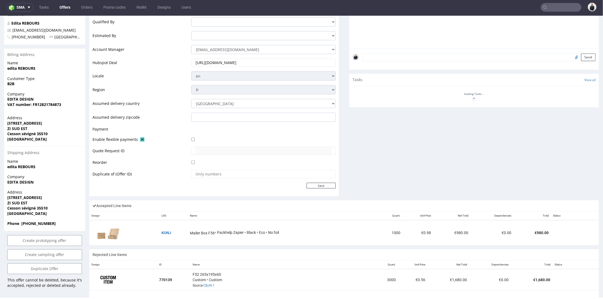
scroll to position [211, 0]
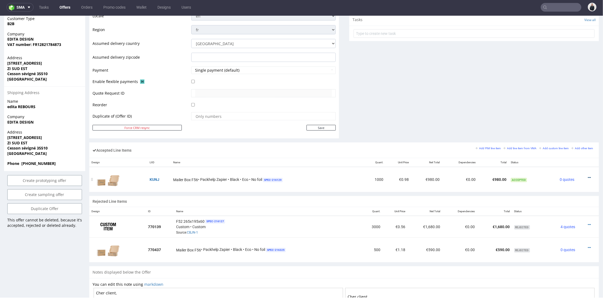
click at [588, 176] on icon at bounding box center [589, 178] width 3 height 4
click at [560, 125] on span "Edit item price" at bounding box center [567, 126] width 39 height 5
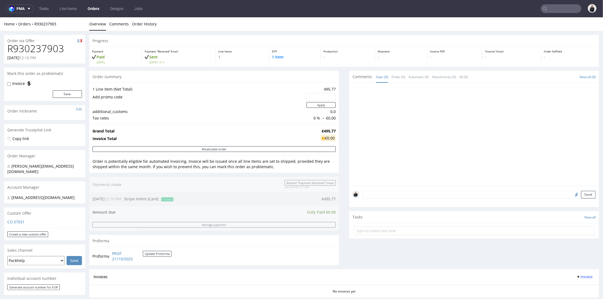
scroll to position [90, 0]
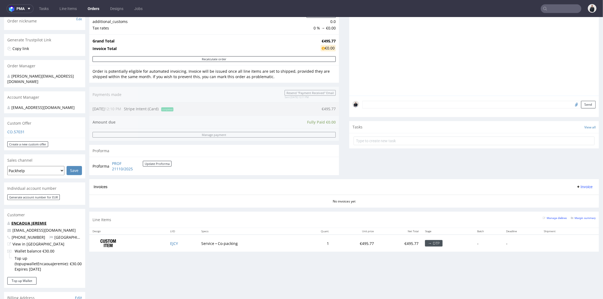
click at [36, 222] on link "ENCAOUA JEREMIE" at bounding box center [28, 222] width 35 height 5
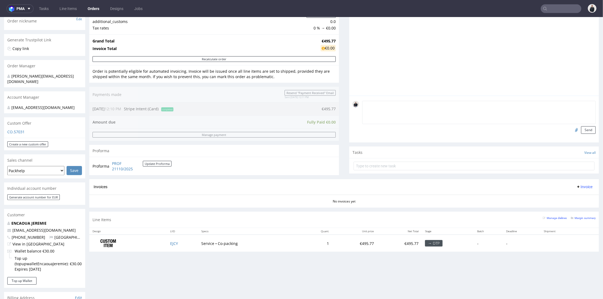
click at [401, 107] on textarea at bounding box center [478, 112] width 233 height 23
click at [178, 242] on td "EJCY" at bounding box center [182, 243] width 31 height 17
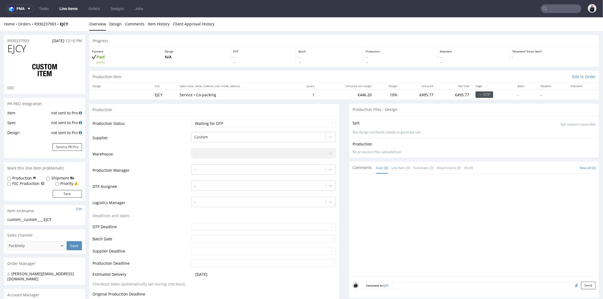
scroll to position [60, 0]
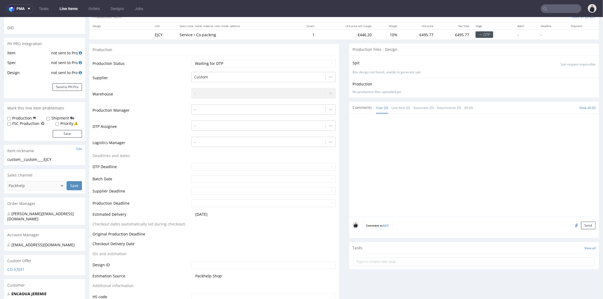
click at [425, 225] on textarea at bounding box center [493, 226] width 203 height 8
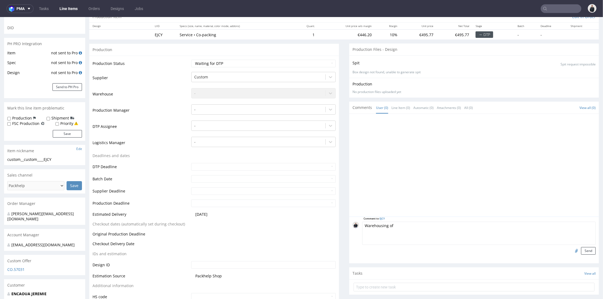
paste textarea "ZETV"
type textarea "Warehousing of ZETV for 180days"
click at [583, 250] on button "Send" at bounding box center [588, 251] width 15 height 8
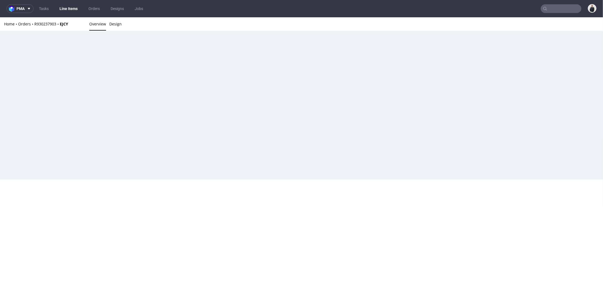
scroll to position [0, 0]
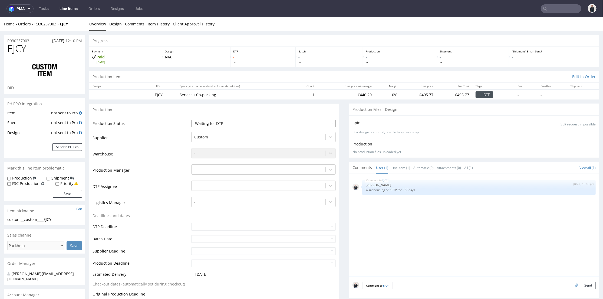
click at [235, 124] on select "Waiting for Artwork Waiting for Diecut Waiting for Mockup Waiting for DTP Waiti…" at bounding box center [263, 124] width 145 height 8
click at [401, 235] on div "EJCY 1st Oct 25 | 13:18 pm Adrian Margula Warehousing of ZETV for 180days" at bounding box center [475, 227] width 246 height 100
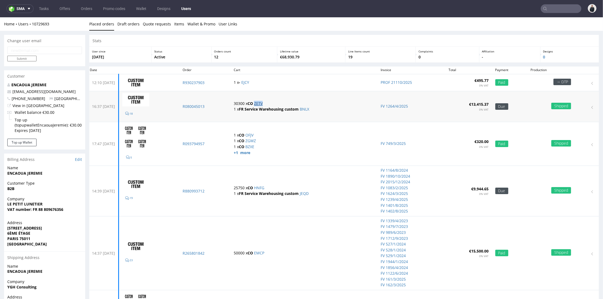
drag, startPoint x: 276, startPoint y: 103, endPoint x: 265, endPoint y: 103, distance: 10.5
click at [265, 103] on p "30300 x CO ZETV" at bounding box center [304, 103] width 140 height 5
copy link "ZETV"
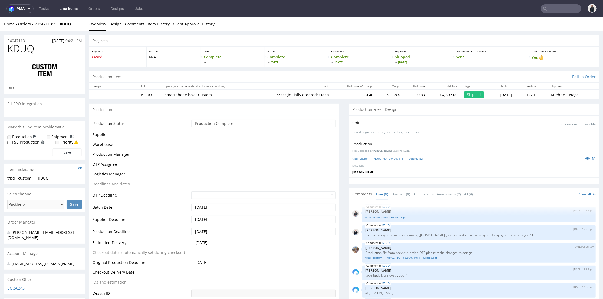
scroll to position [72, 0]
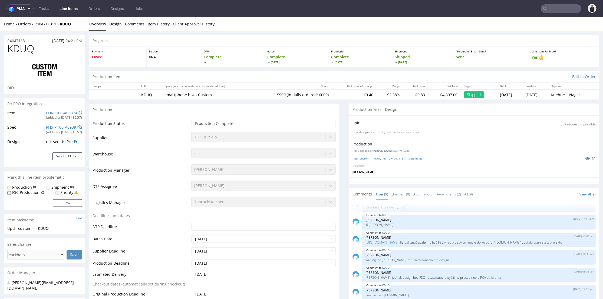
select select "in_progress"
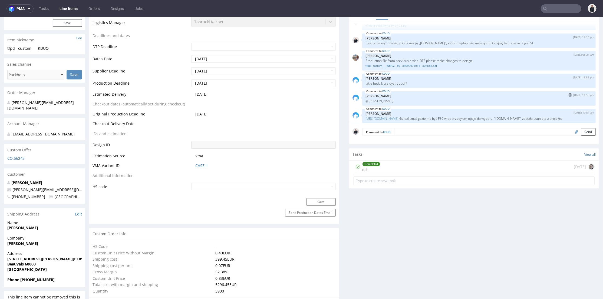
scroll to position [0, 0]
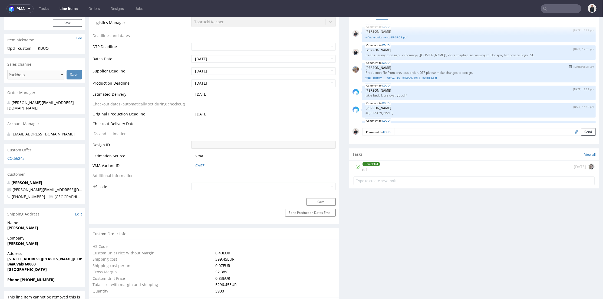
click at [418, 75] on link "tfpd__custom____WMCZ__d0__oR090071014__outside.pdf" at bounding box center [478, 77] width 227 height 4
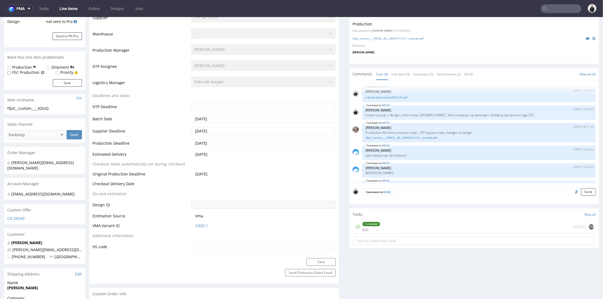
scroll to position [90, 0]
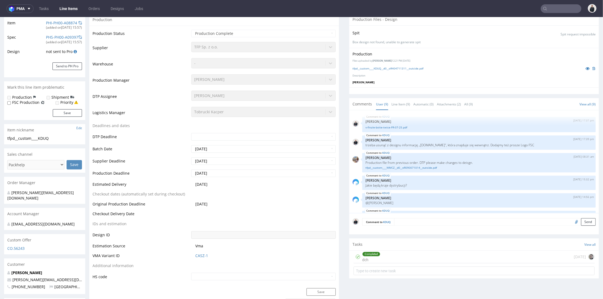
click at [561, 8] on input "text" at bounding box center [561, 8] width 41 height 9
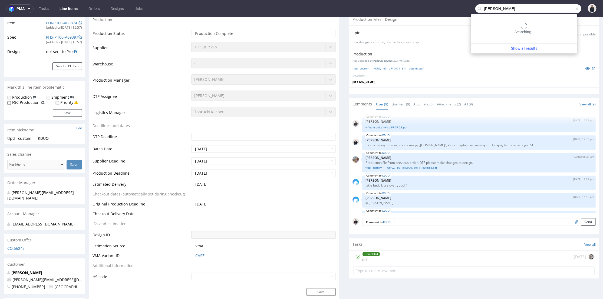
type input "felix"
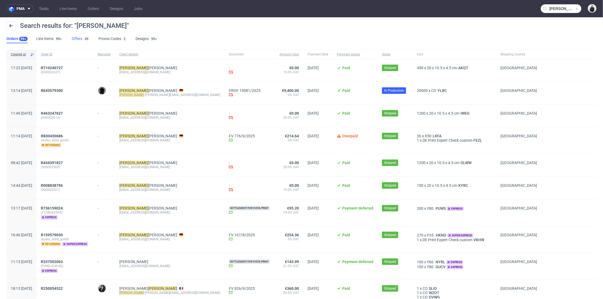
click at [81, 37] on link "Offers 49" at bounding box center [81, 39] width 18 height 9
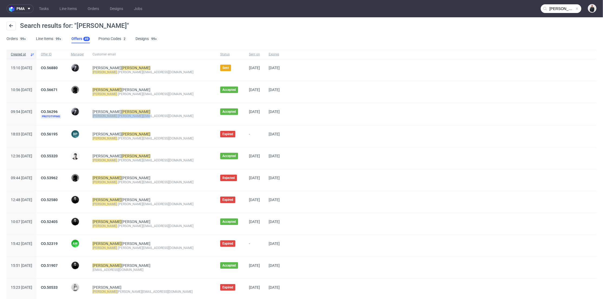
drag, startPoint x: 143, startPoint y: 116, endPoint x: 108, endPoint y: 118, distance: 35.5
click at [108, 118] on div "Le Goff Felix felix .legoff@candeur.co" at bounding box center [152, 114] width 128 height 22
copy div "felix .legoff@candeur.co"
click at [58, 110] on link "CO.56296" at bounding box center [49, 112] width 17 height 4
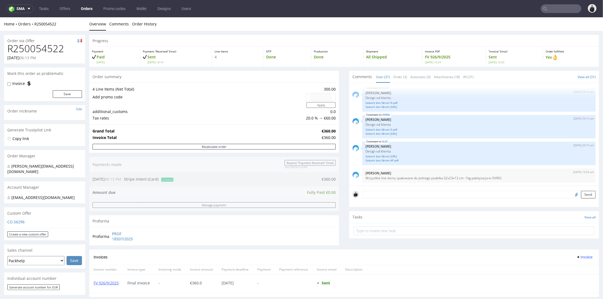
scroll to position [60, 0]
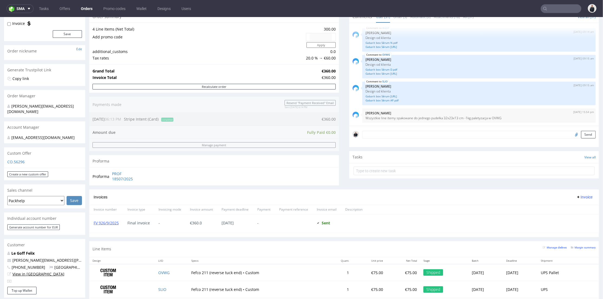
click at [27, 271] on link "View in [GEOGRAPHIC_DATA]" at bounding box center [38, 273] width 52 height 5
click at [549, 7] on input "text" at bounding box center [528, 8] width 106 height 9
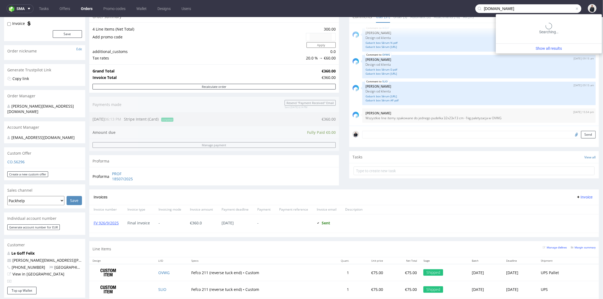
type input "chantelet.com"
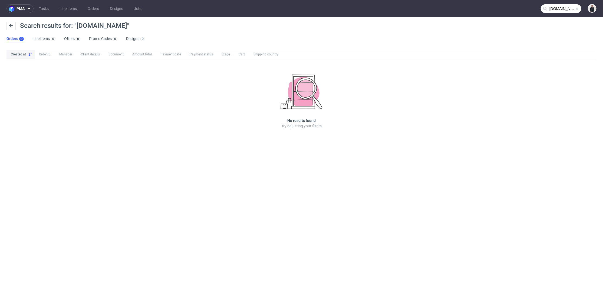
click at [562, 4] on input "[DOMAIN_NAME]" at bounding box center [561, 8] width 41 height 9
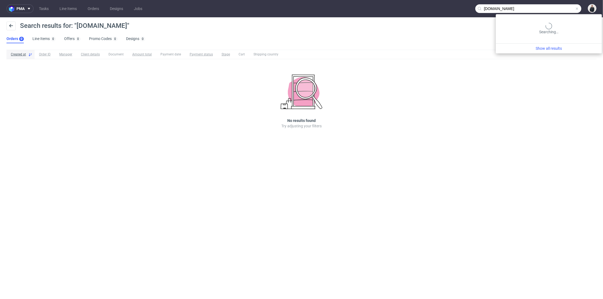
click at [530, 6] on input "[DOMAIN_NAME]" at bounding box center [528, 8] width 106 height 9
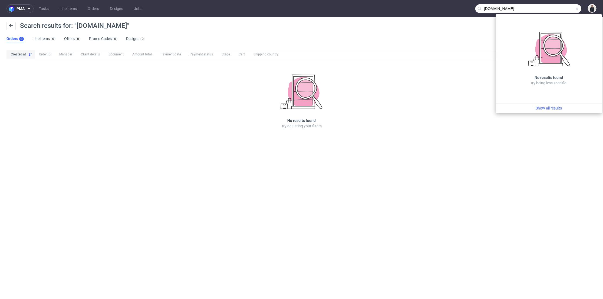
click at [521, 7] on input "[DOMAIN_NAME]" at bounding box center [528, 8] width 106 height 9
drag, startPoint x: 516, startPoint y: 7, endPoint x: 491, endPoint y: 10, distance: 25.1
click at [491, 10] on input "[DOMAIN_NAME]" at bounding box center [528, 8] width 106 height 9
type input "arto"
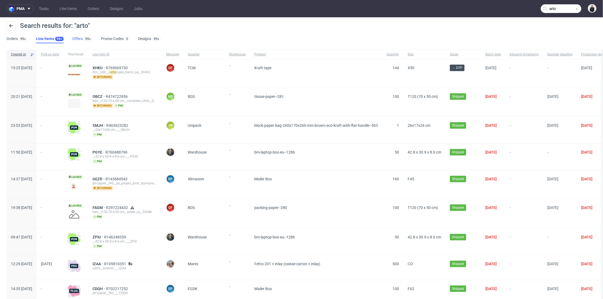
click at [79, 40] on link "Offers 99+" at bounding box center [82, 39] width 20 height 9
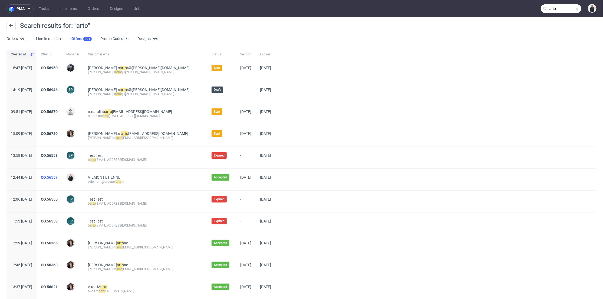
click at [58, 176] on link "CO.56557" at bounding box center [49, 177] width 17 height 4
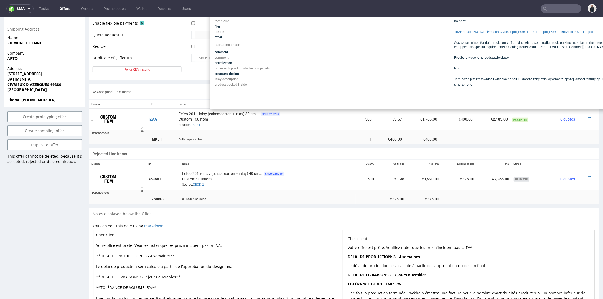
scroll to position [210, 0]
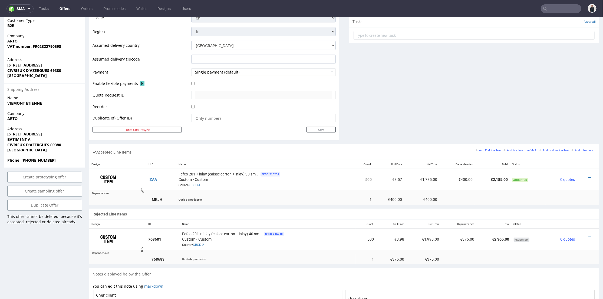
click at [321, 224] on th "Name" at bounding box center [268, 224] width 176 height 9
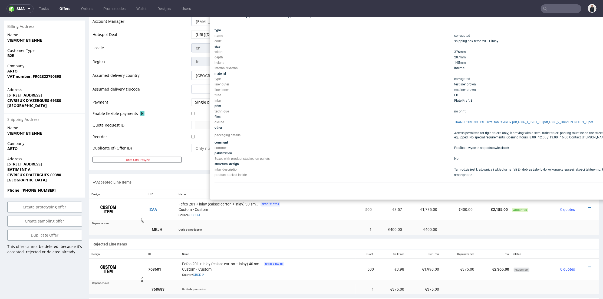
scroll to position [120, 0]
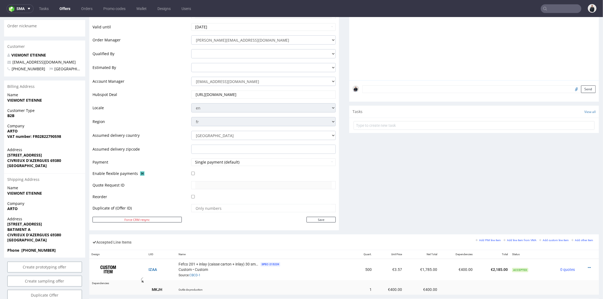
click at [413, 36] on div "[DATE] 09:27 am [PERSON_NAME] Zrzut ekranu [DATE] 092658.png" at bounding box center [475, 31] width 246 height 100
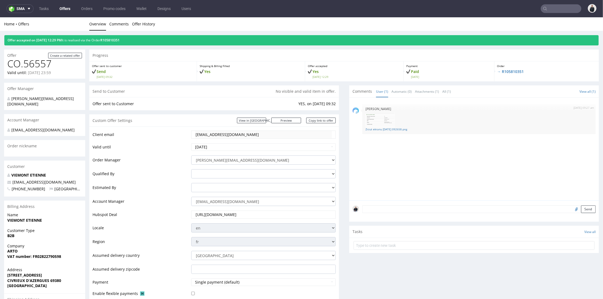
click at [184, 134] on tr "Client email [EMAIL_ADDRESS][DOMAIN_NAME]" at bounding box center [214, 136] width 243 height 13
